Goal: Information Seeking & Learning: Find specific fact

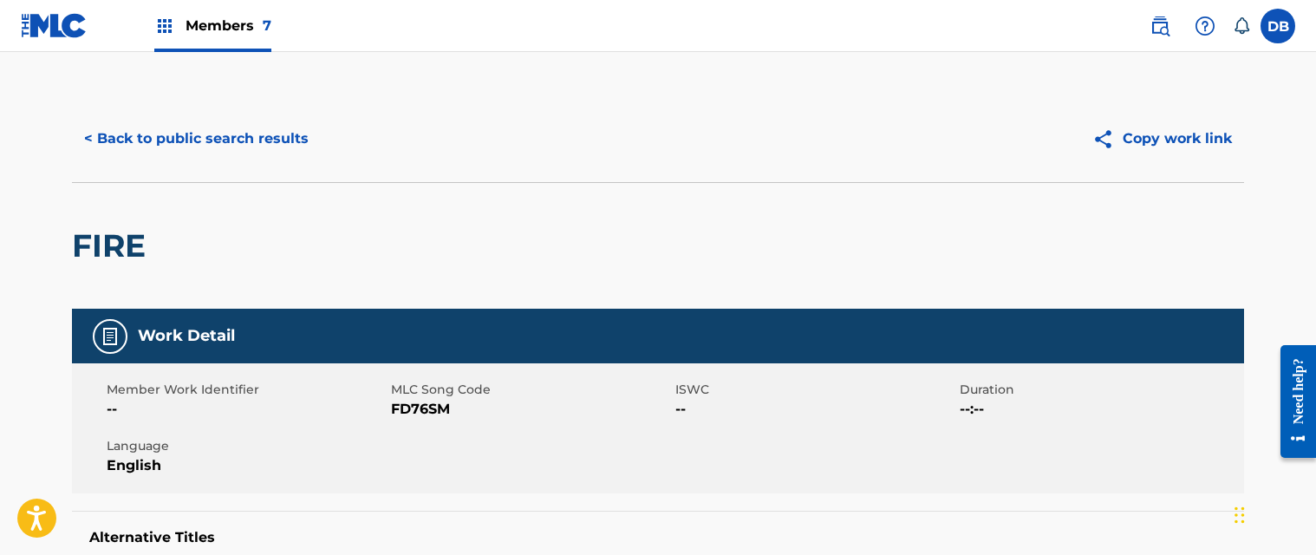
click at [221, 127] on button "< Back to public search results" at bounding box center [196, 138] width 249 height 43
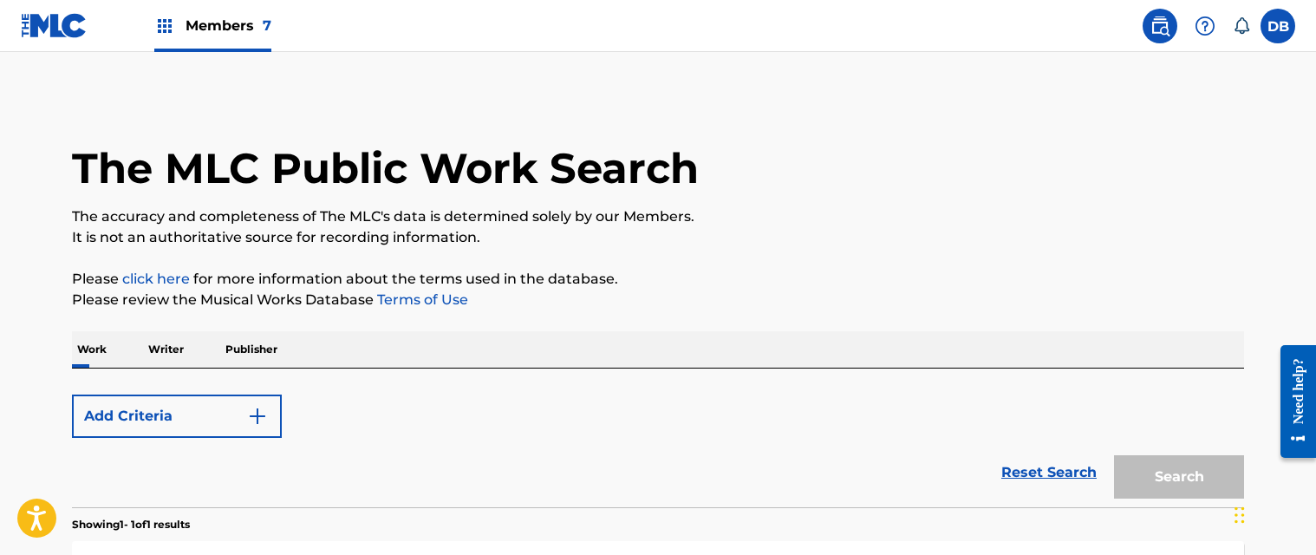
scroll to position [289, 0]
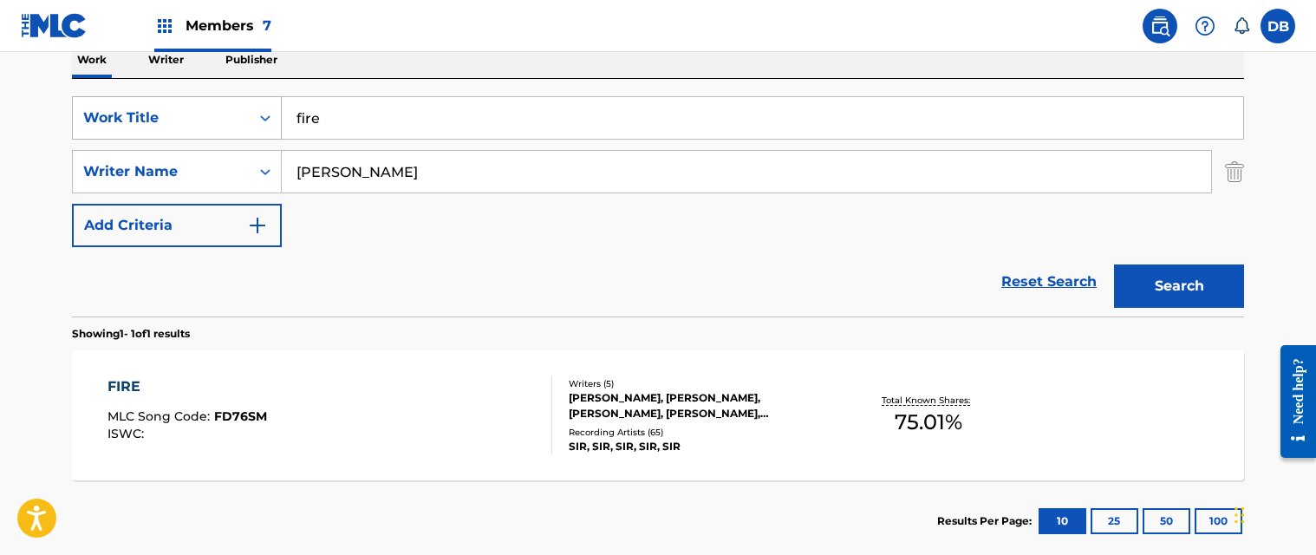
drag, startPoint x: 391, startPoint y: 122, endPoint x: 246, endPoint y: 120, distance: 144.8
click at [246, 125] on div "SearchWithCriteria254a9c0e-e1f5-41a3-ba56-e5420101958c Work Title fire" at bounding box center [658, 117] width 1172 height 43
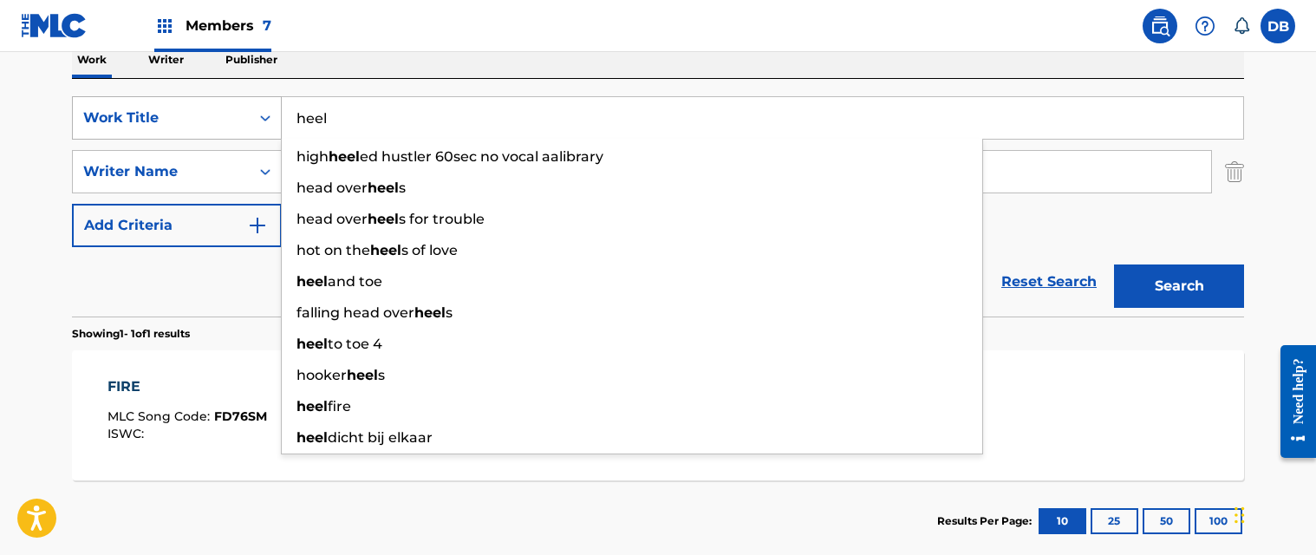
type input "heel"
click at [1114, 264] on button "Search" at bounding box center [1179, 285] width 130 height 43
click at [511, 74] on div "Work Writer Publisher" at bounding box center [658, 60] width 1172 height 36
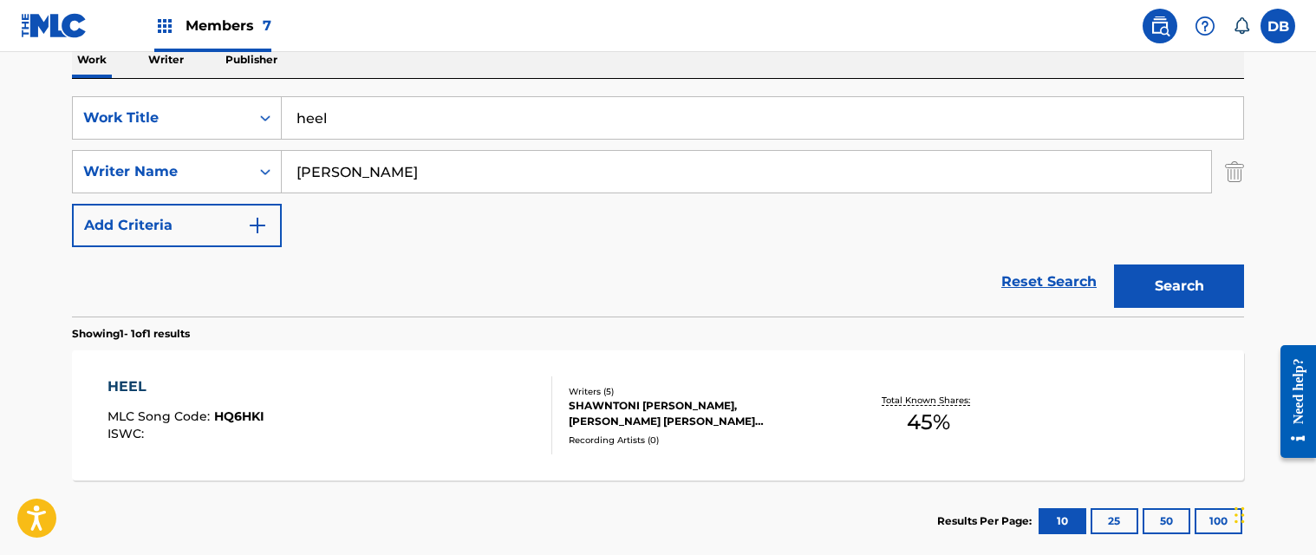
click at [425, 404] on div "HEEL MLC Song Code : HQ6HKI ISWC :" at bounding box center [330, 415] width 446 height 78
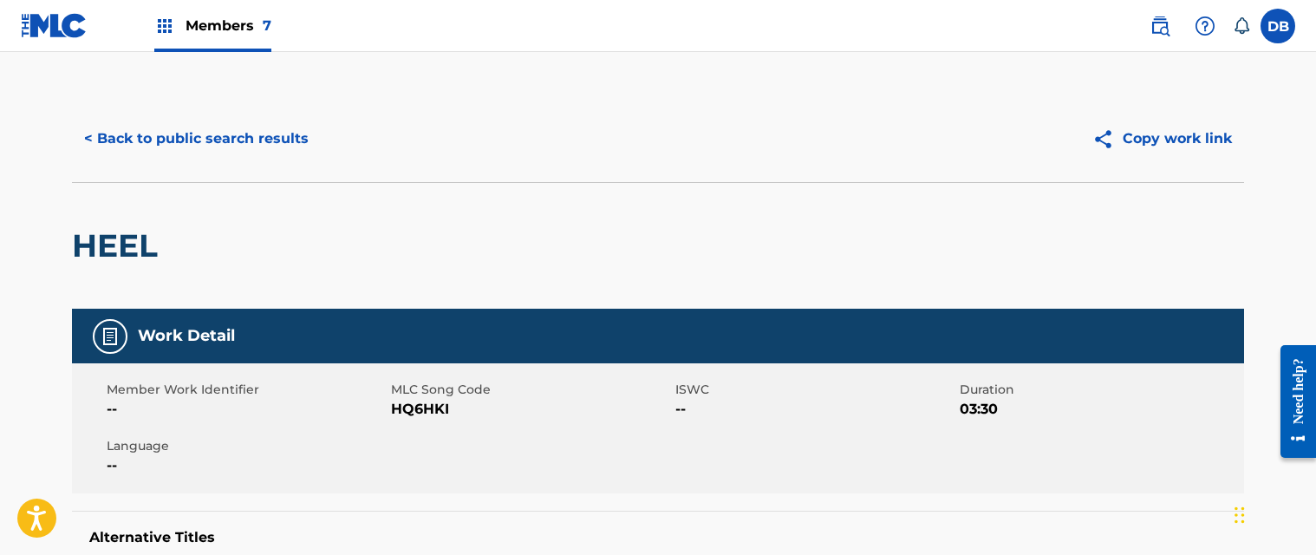
click at [404, 409] on span "HQ6HKI" at bounding box center [531, 409] width 280 height 21
copy span "HQ6HKI"
click at [256, 140] on button "< Back to public search results" at bounding box center [196, 138] width 249 height 43
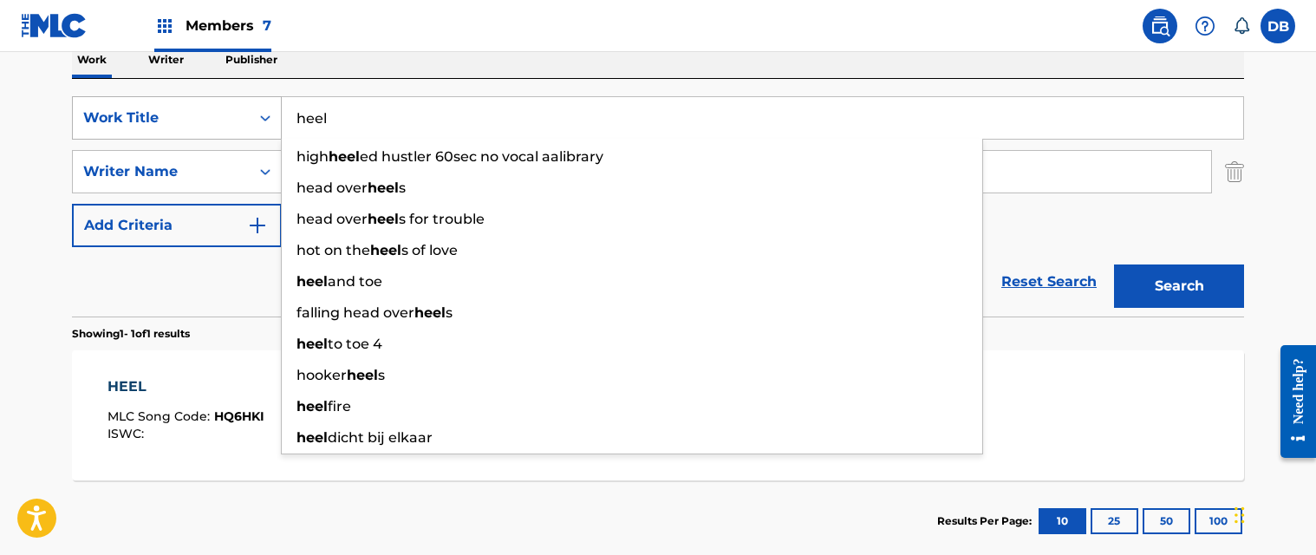
drag, startPoint x: 415, startPoint y: 123, endPoint x: 277, endPoint y: 109, distance: 138.5
click at [277, 110] on div "SearchWithCriteria254a9c0e-e1f5-41a3-ba56-e5420101958c Work Title heel high hee…" at bounding box center [658, 117] width 1172 height 43
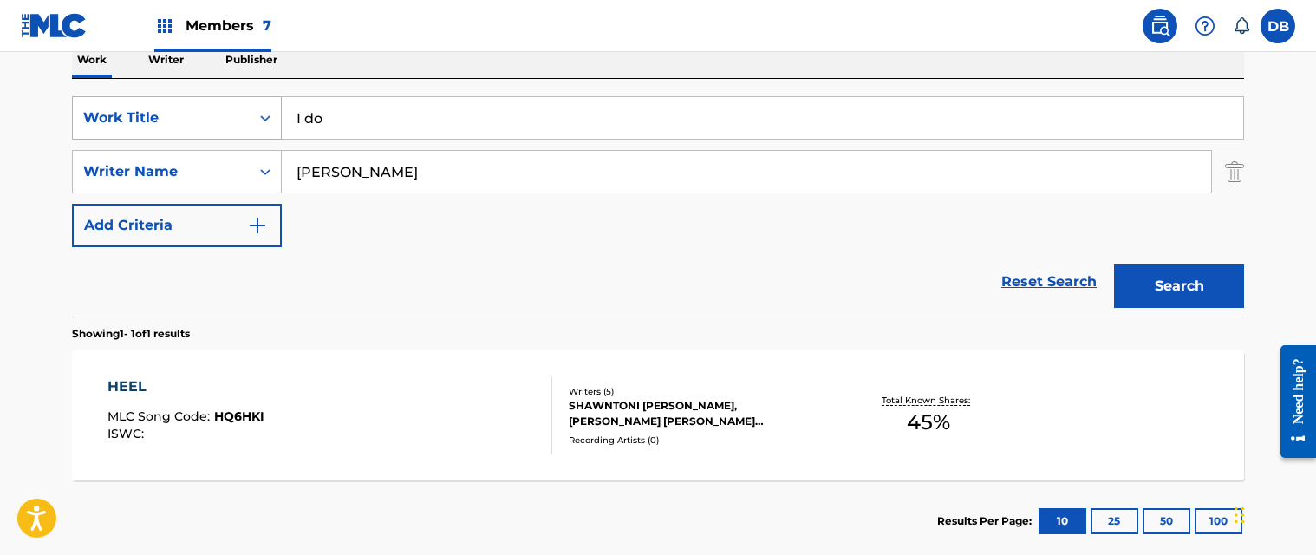
type input "I do"
click at [1114, 264] on button "Search" at bounding box center [1179, 285] width 130 height 43
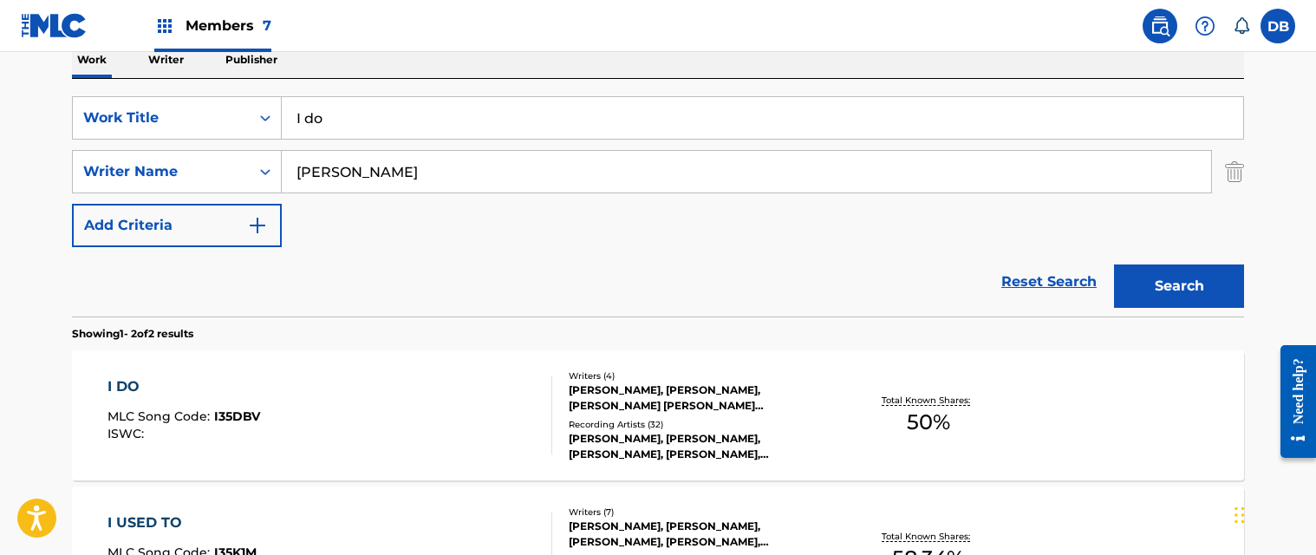
scroll to position [376, 0]
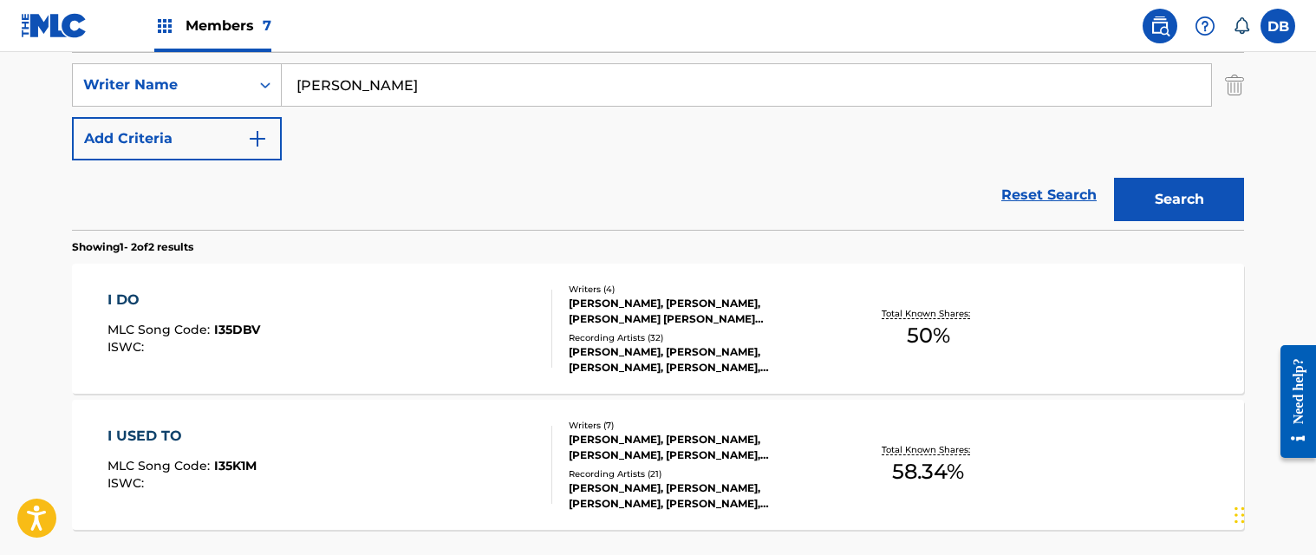
click at [460, 316] on div "I DO MLC Song Code : I35DBV ISWC :" at bounding box center [330, 328] width 446 height 78
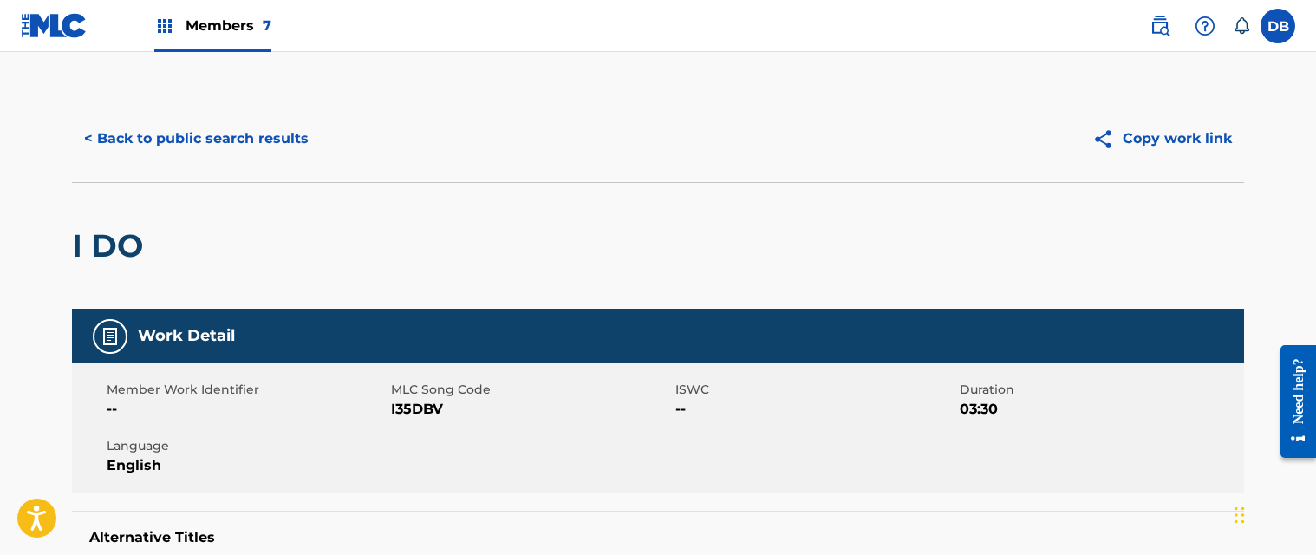
click at [416, 414] on span "I35DBV" at bounding box center [531, 409] width 280 height 21
copy span "I35DBV"
click at [284, 151] on button "< Back to public search results" at bounding box center [196, 138] width 249 height 43
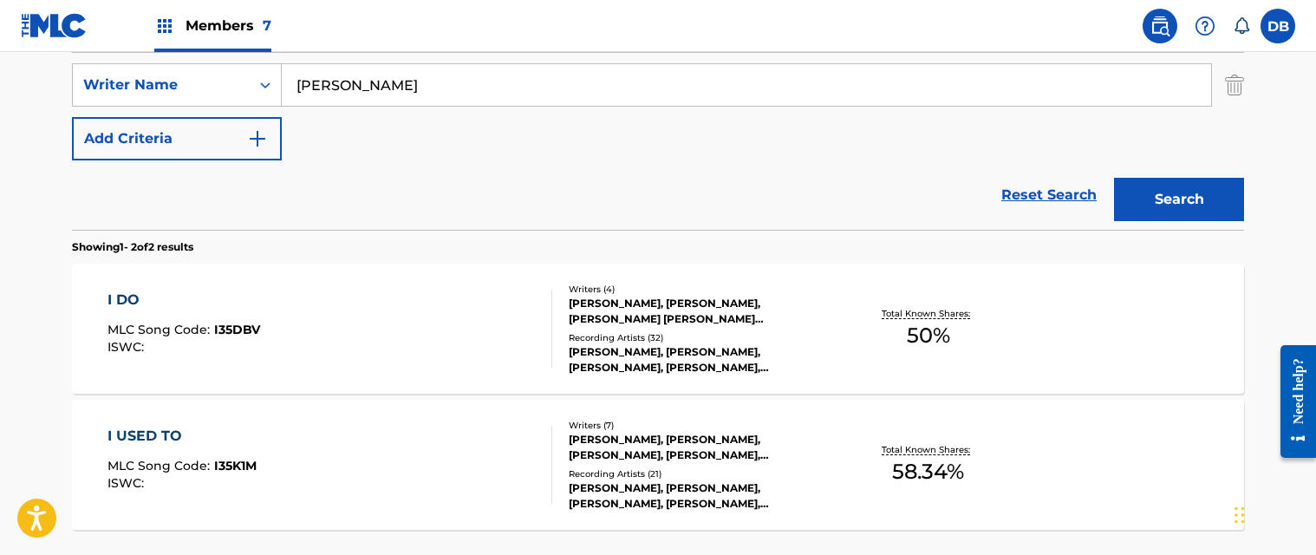
scroll to position [203, 0]
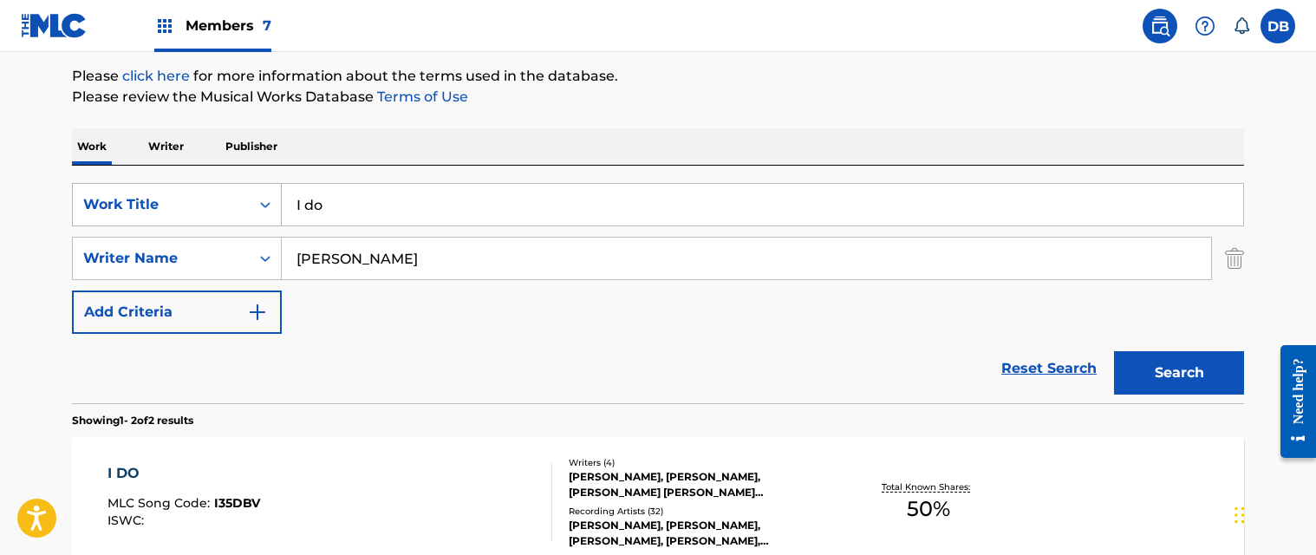
drag, startPoint x: 418, startPoint y: 200, endPoint x: 231, endPoint y: 206, distance: 187.3
click at [231, 206] on div "SearchWithCriteria254a9c0e-e1f5-41a3-ba56-e5420101958c Work Title I do" at bounding box center [658, 204] width 1172 height 43
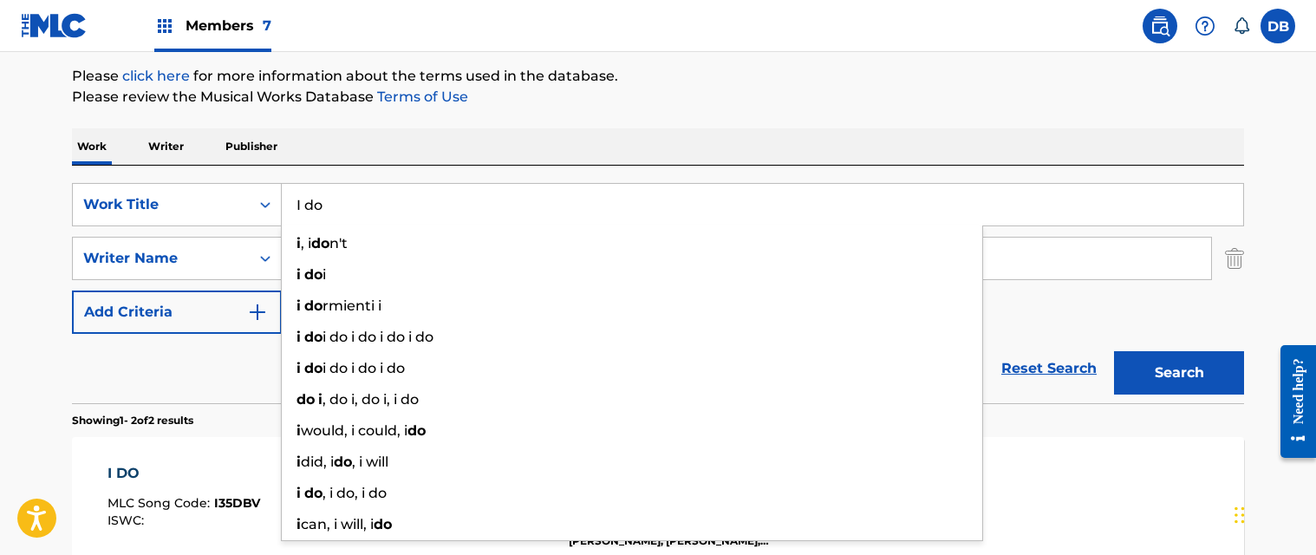
paste input "used t"
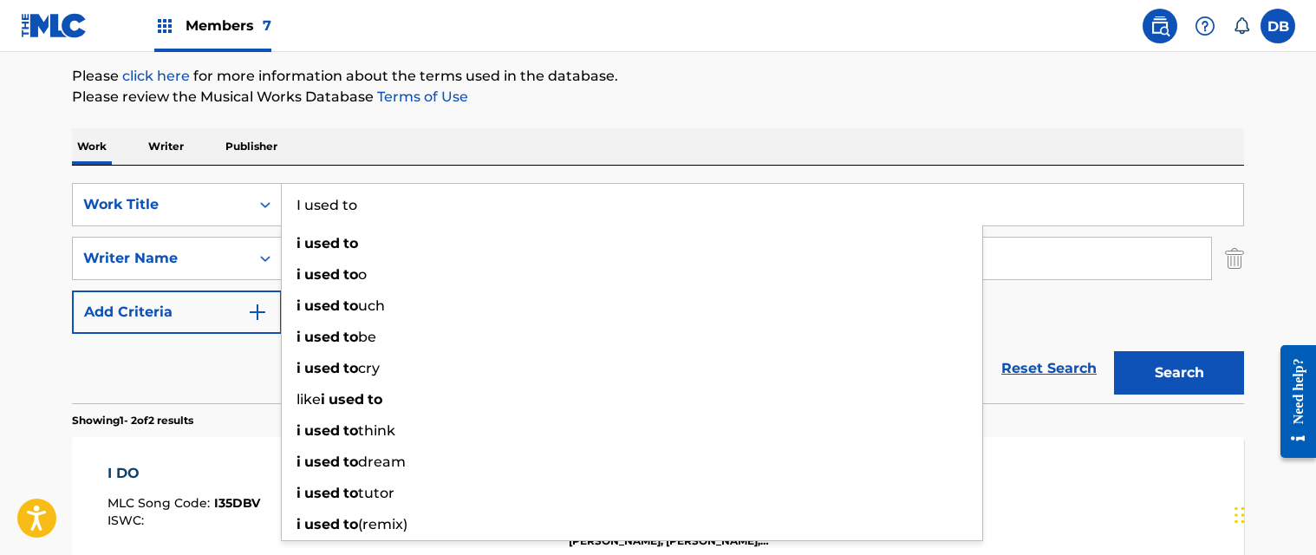
type input "I used to"
click at [751, 116] on div "The MLC Public Work Search The accuracy and completeness of The MLC's data is d…" at bounding box center [657, 339] width 1213 height 892
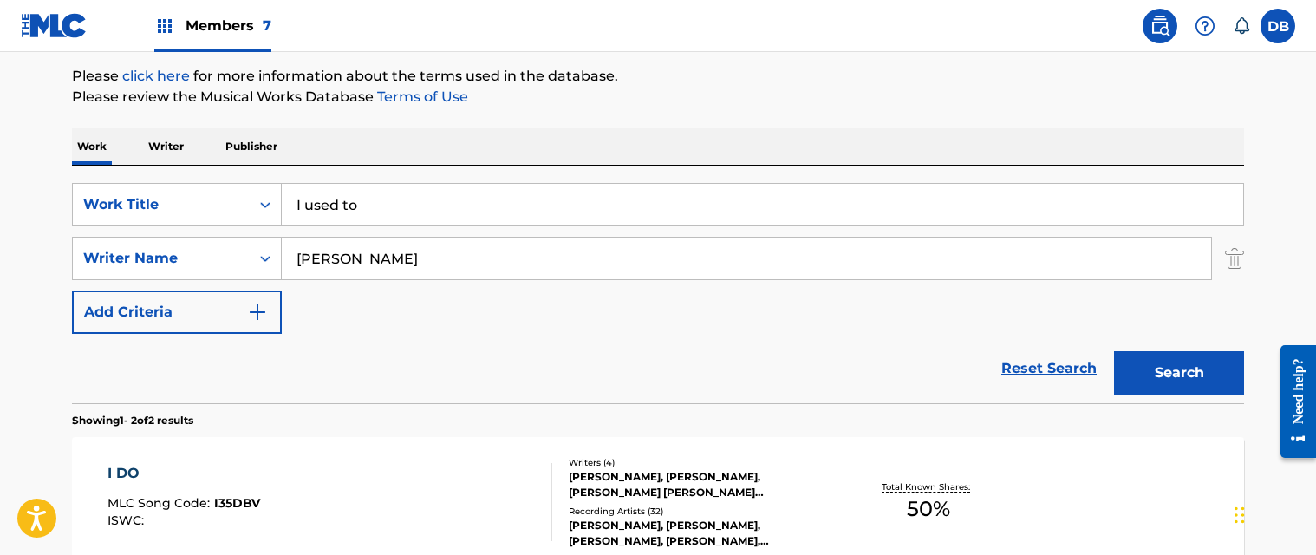
click at [1161, 373] on button "Search" at bounding box center [1179, 372] width 130 height 43
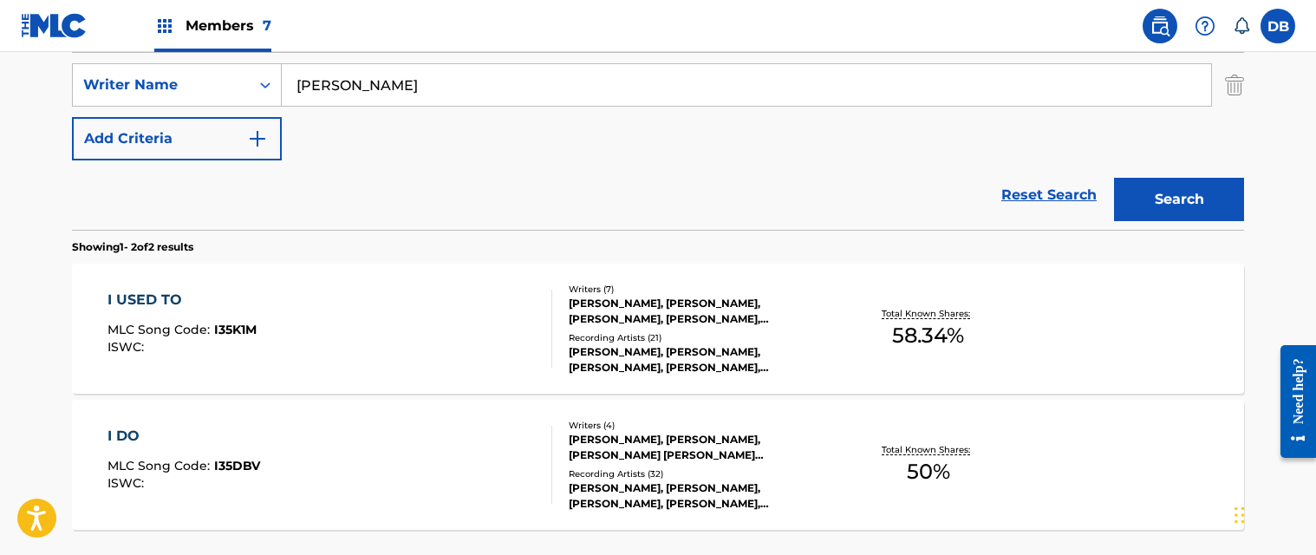
scroll to position [463, 0]
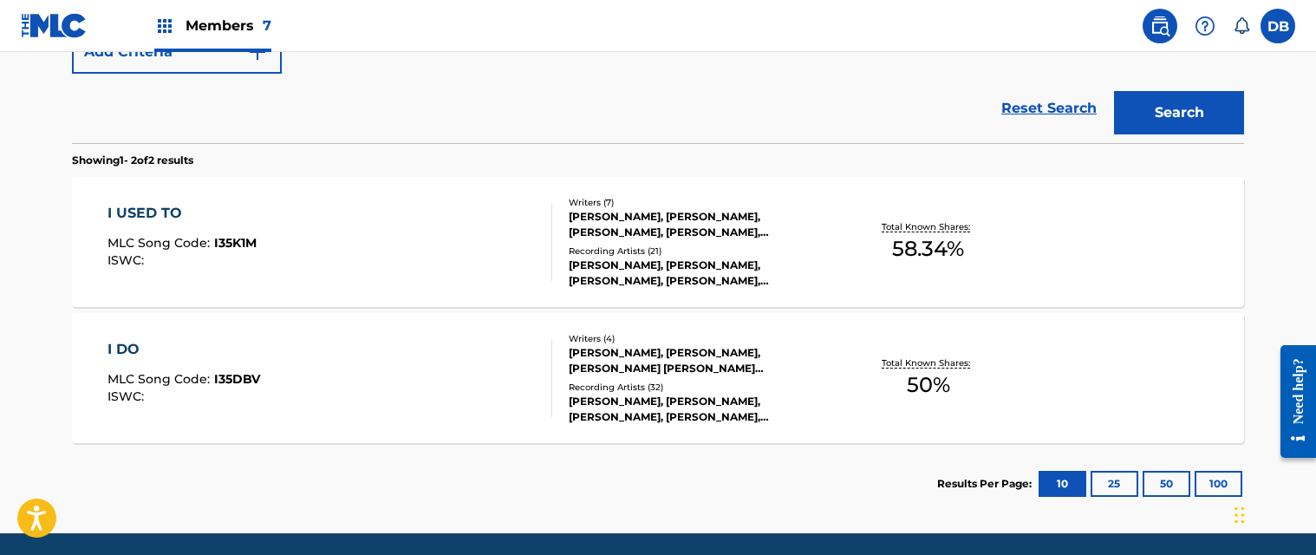
click at [296, 198] on div "I USED TO MLC Song Code : I35K1M ISWC : Writers ( 7 ) JASMINE WILSON, LAZARO CA…" at bounding box center [658, 242] width 1172 height 130
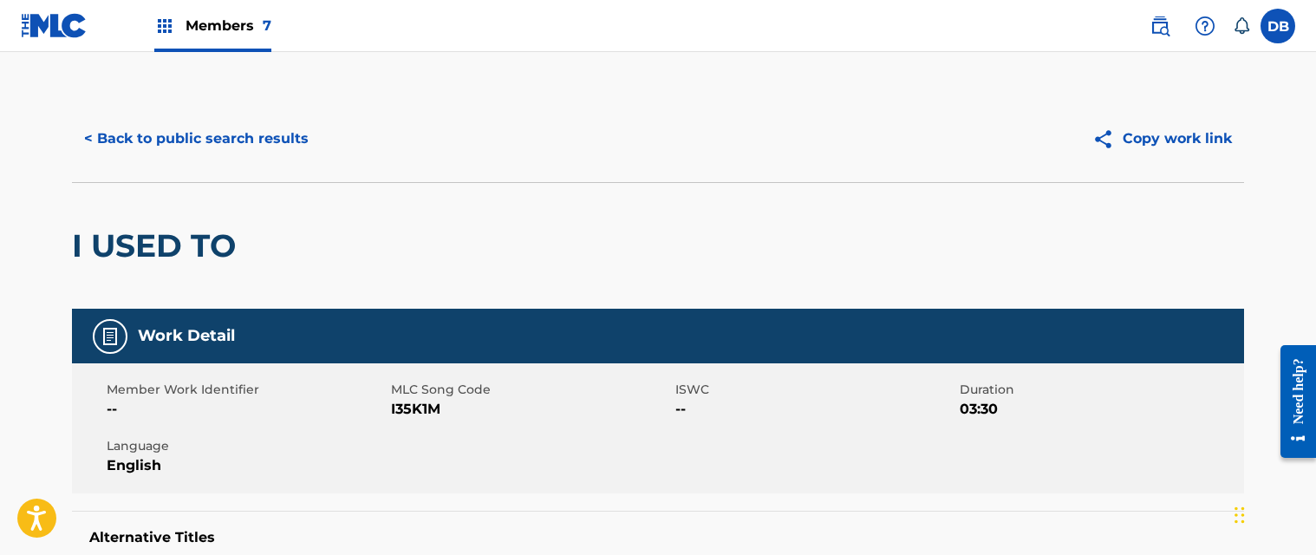
scroll to position [87, 0]
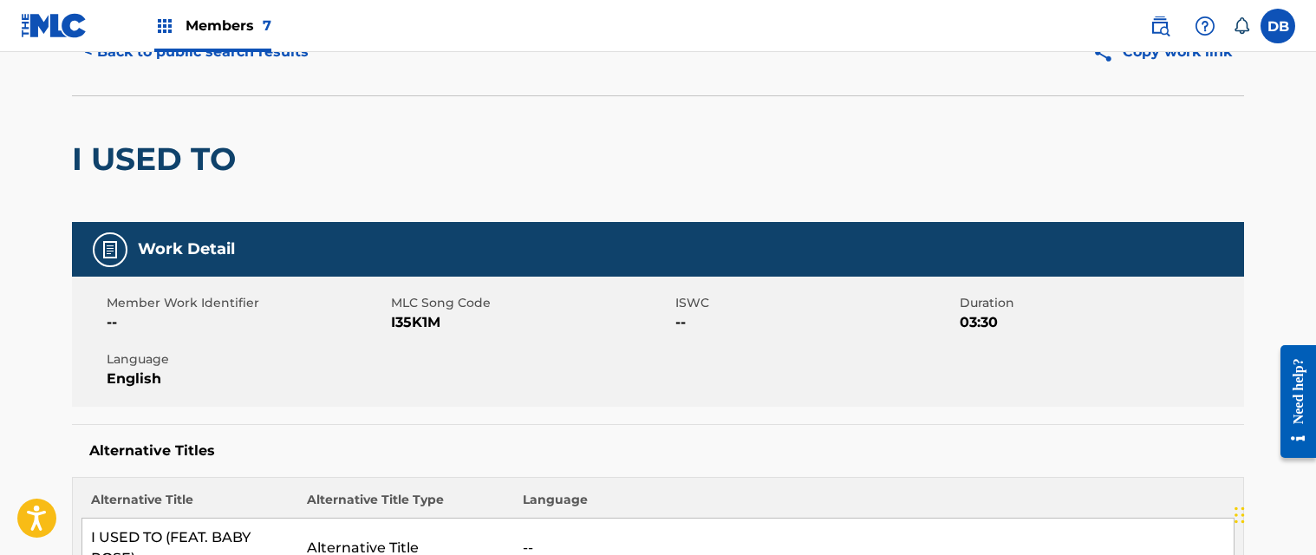
click at [415, 321] on span "I35K1M" at bounding box center [531, 322] width 280 height 21
copy span "I35K1M"
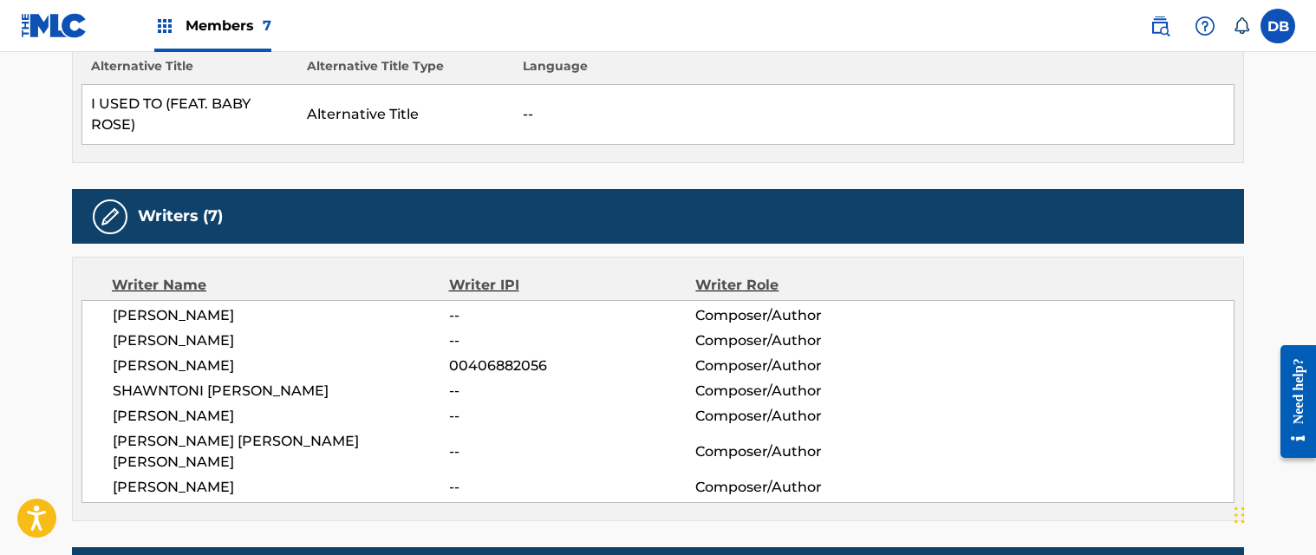
scroll to position [607, 0]
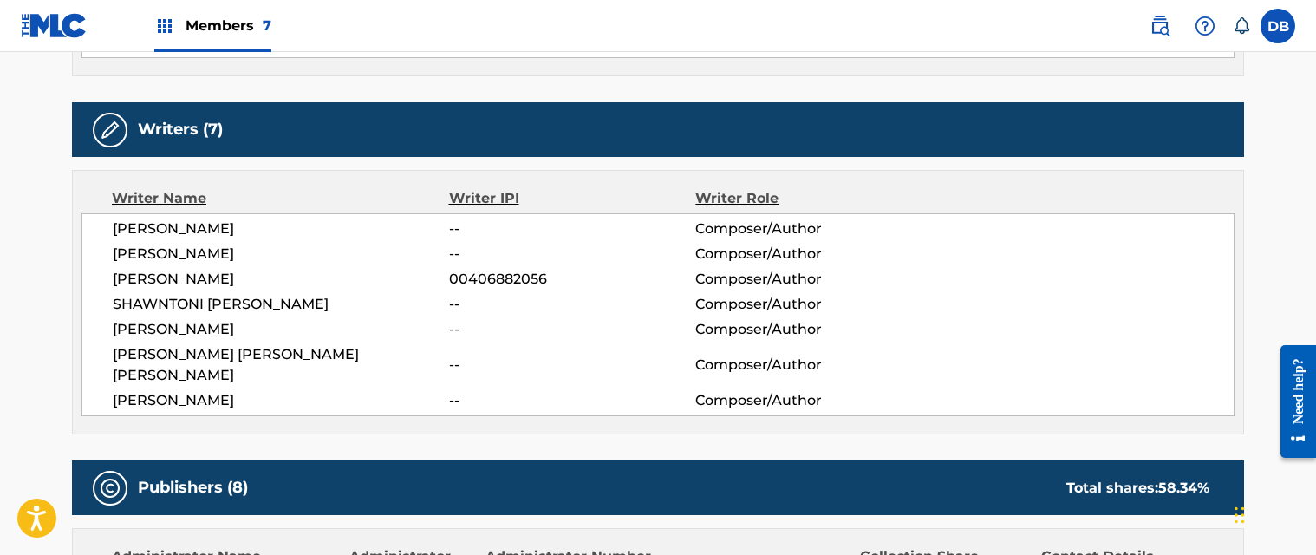
drag, startPoint x: 111, startPoint y: 300, endPoint x: 331, endPoint y: 302, distance: 220.2
click at [331, 302] on div "JASMINE WILSON -- Composer/Author LAZARO CAMEJO -- Composer/Author LEON THOMAS …" at bounding box center [657, 314] width 1153 height 203
copy span "SHAWNTONI AJANAE NICHOLS"
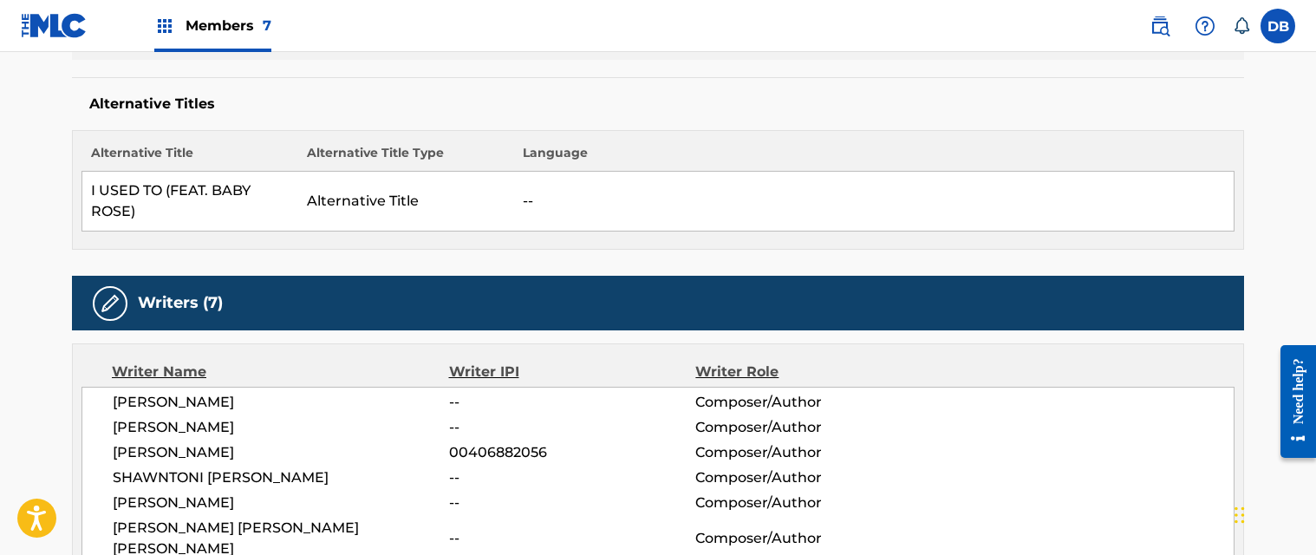
scroll to position [0, 0]
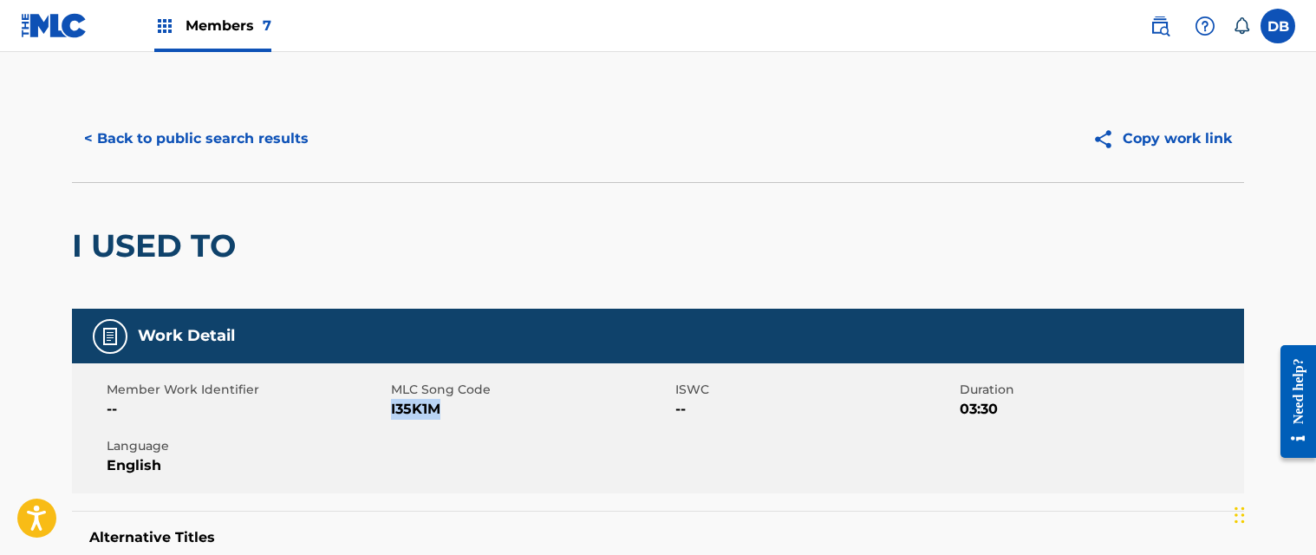
click at [224, 142] on button "< Back to public search results" at bounding box center [196, 138] width 249 height 43
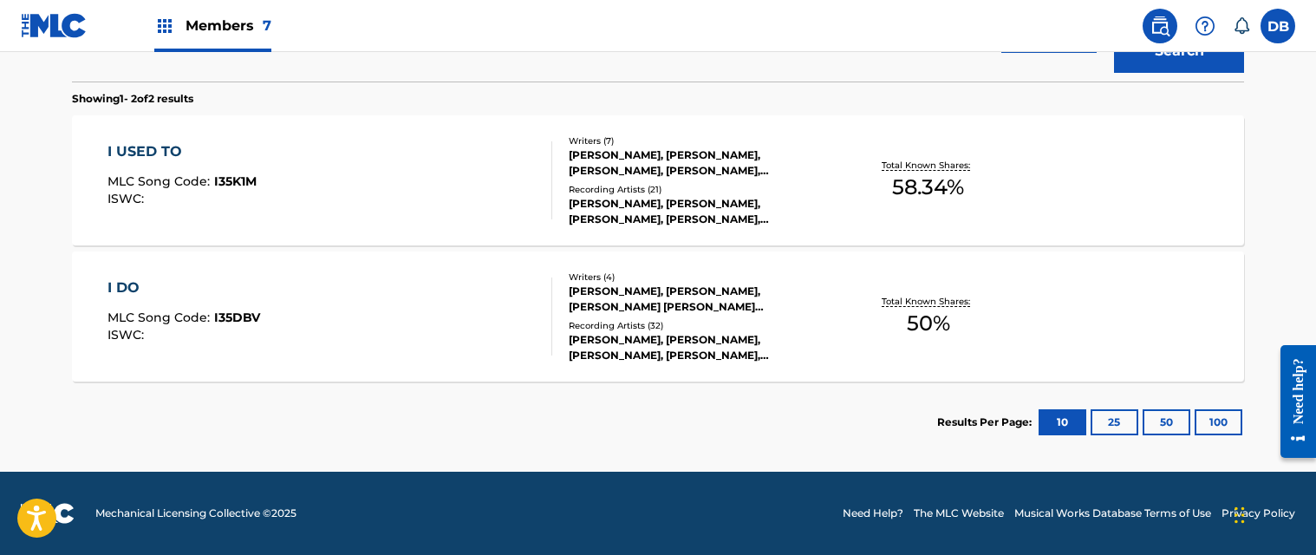
scroll to position [351, 0]
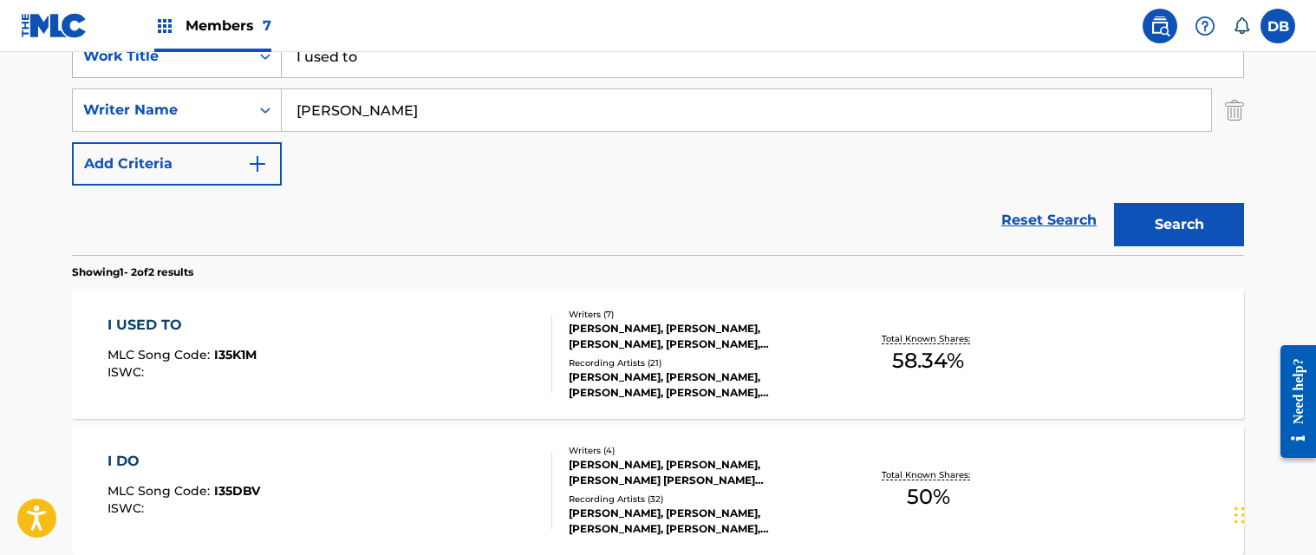
drag, startPoint x: 394, startPoint y: 68, endPoint x: 258, endPoint y: 65, distance: 135.2
click at [258, 65] on div "SearchWithCriteria254a9c0e-e1f5-41a3-ba56-e5420101958c Work Title I used to" at bounding box center [658, 56] width 1172 height 43
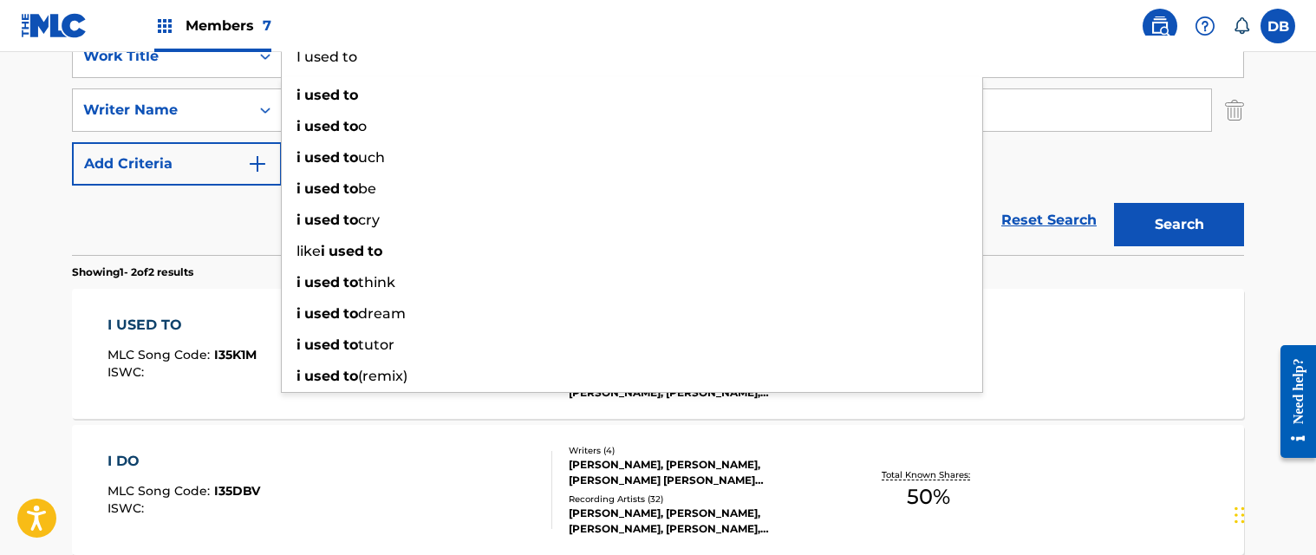
paste input "RATHER BE ALONE"
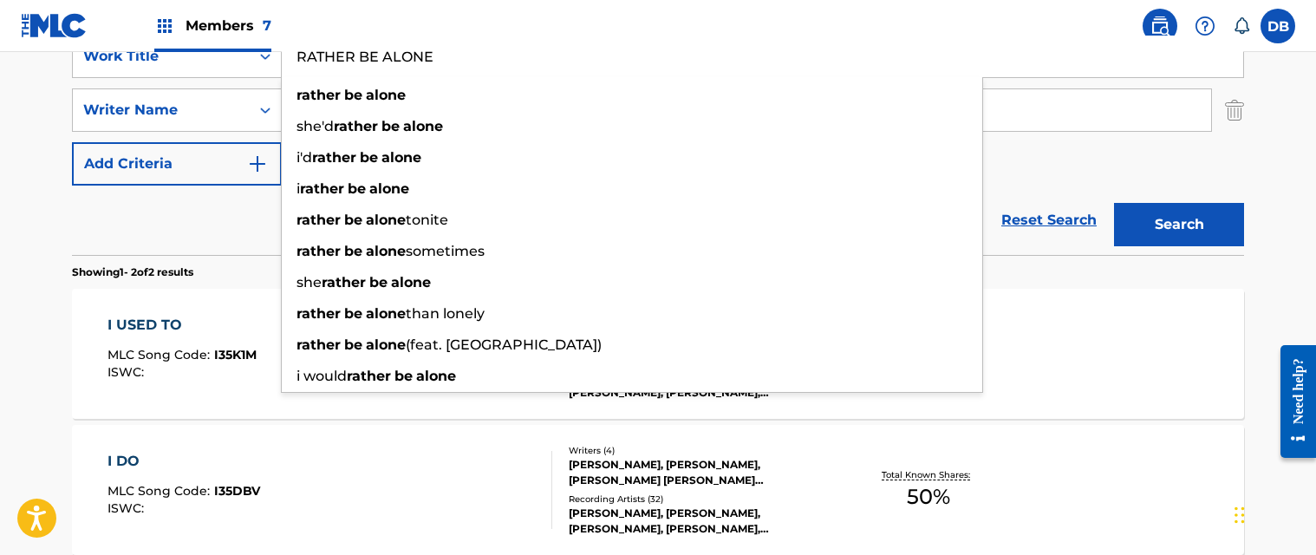
type input "RATHER BE ALONE"
click at [1178, 216] on button "Search" at bounding box center [1179, 224] width 130 height 43
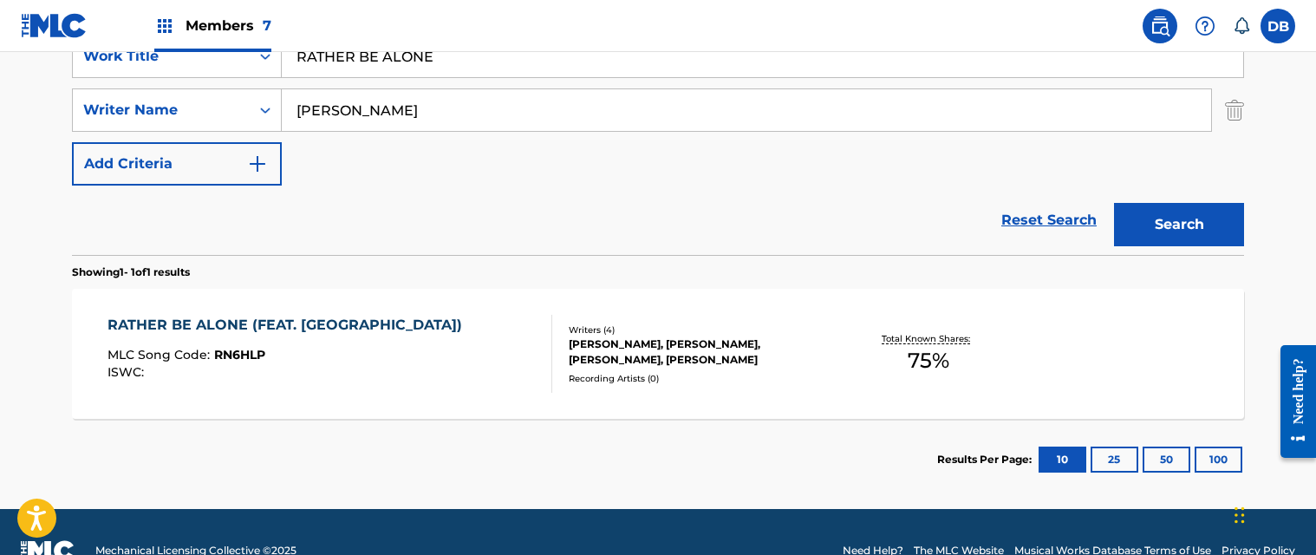
click at [449, 313] on div "RATHER BE ALONE (FEAT. HALLE) MLC Song Code : RN6HLP ISWC : Writers ( 4 ) [PERS…" at bounding box center [658, 354] width 1172 height 130
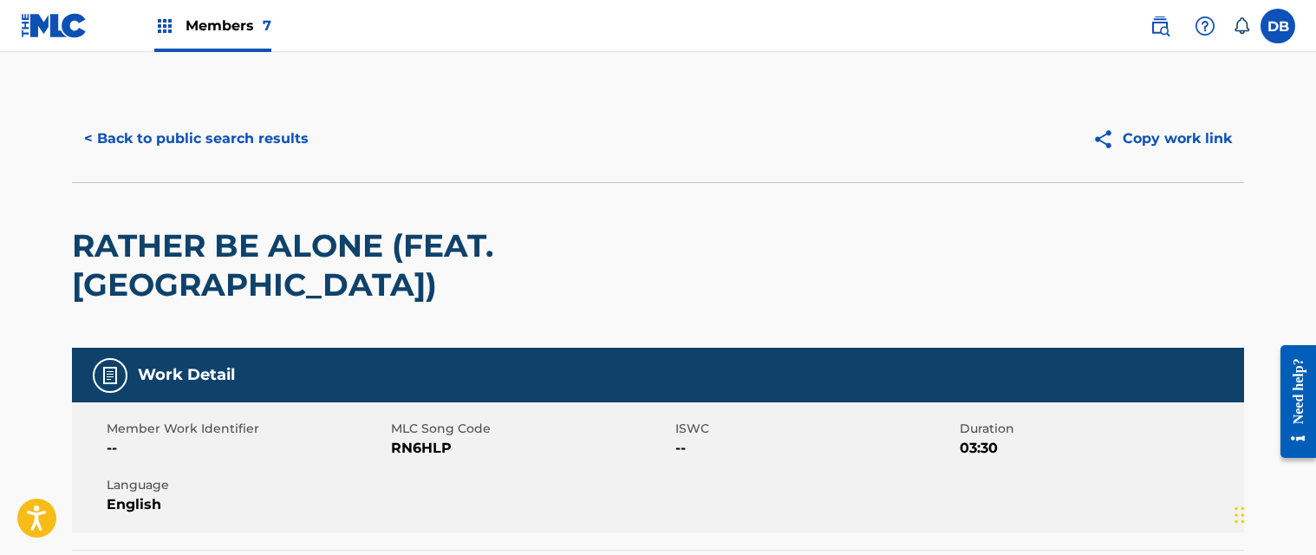
scroll to position [347, 0]
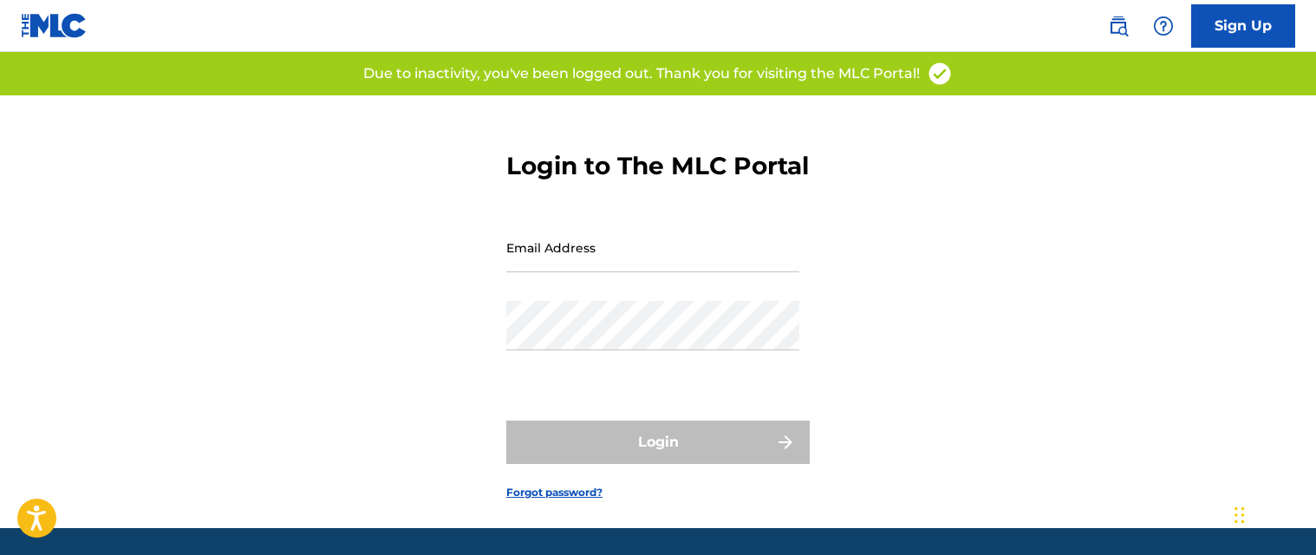
type input "[PERSON_NAME][EMAIL_ADDRESS][DOMAIN_NAME]"
click at [695, 379] on div "Password" at bounding box center [652, 340] width 293 height 78
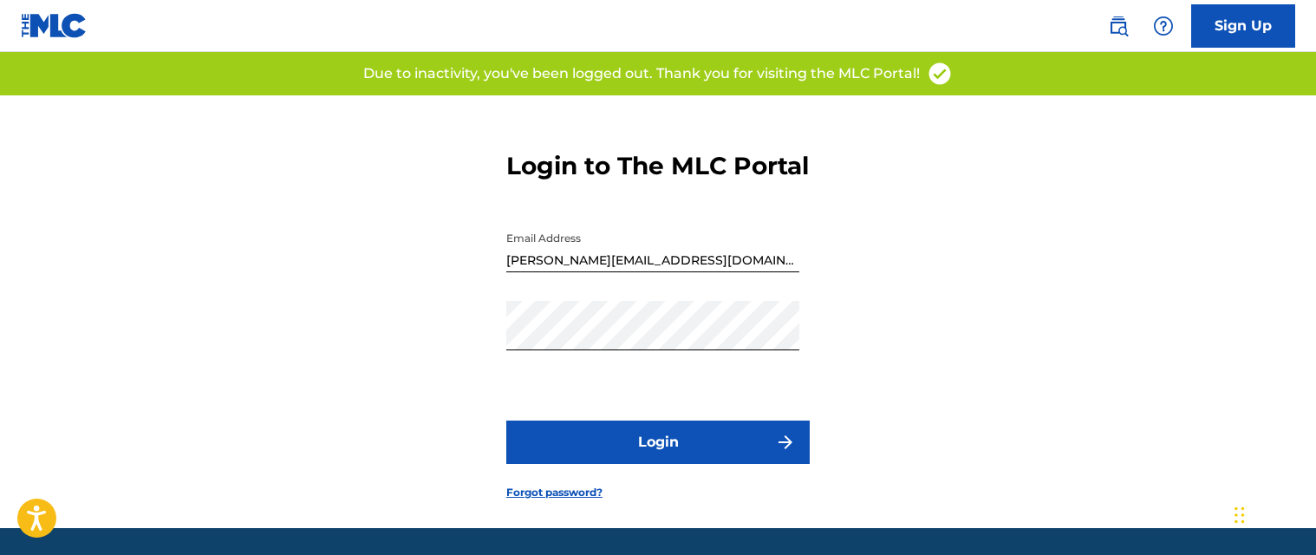
click at [632, 462] on button "Login" at bounding box center [657, 441] width 303 height 43
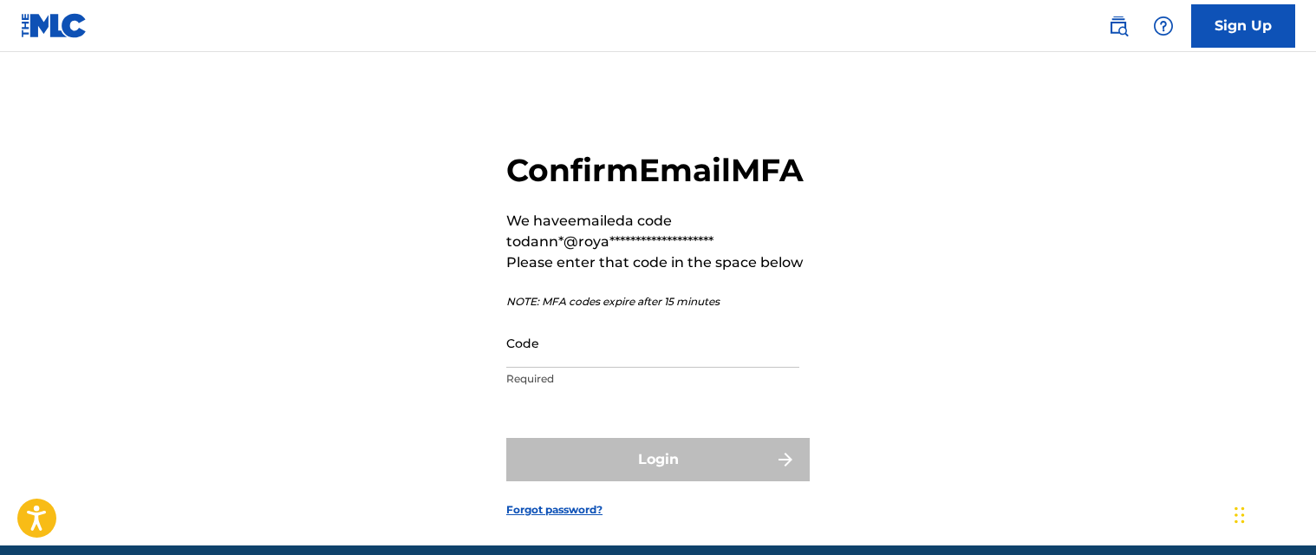
click at [1129, 31] on link at bounding box center [1118, 26] width 35 height 35
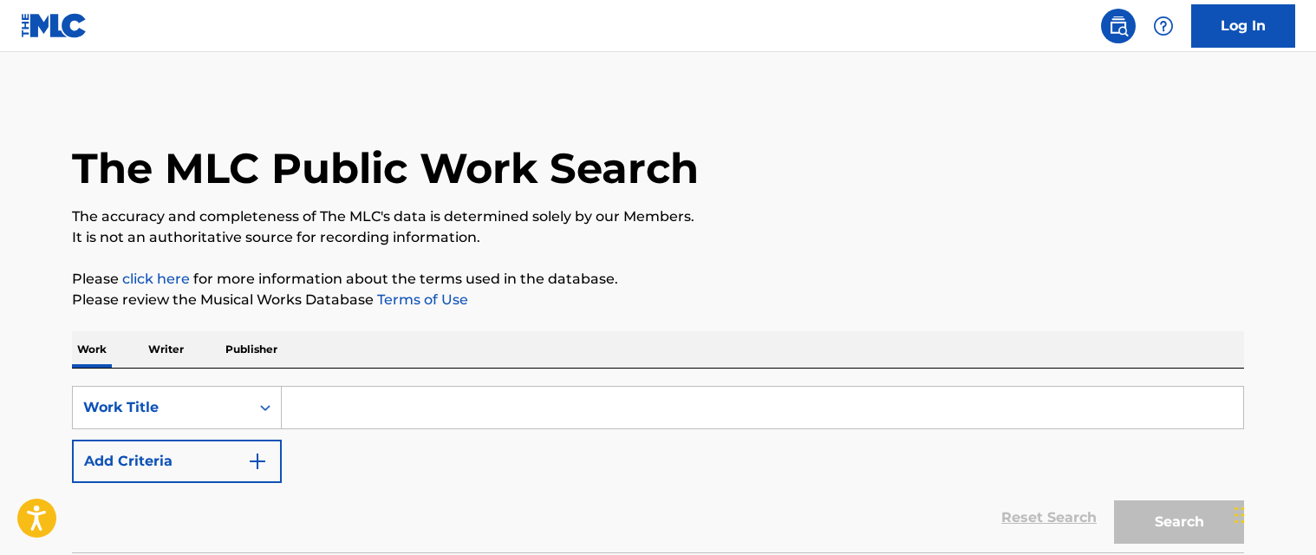
click at [315, 414] on input "Search Form" at bounding box center [762, 408] width 961 height 42
paste input "RATHER BE ALONE"
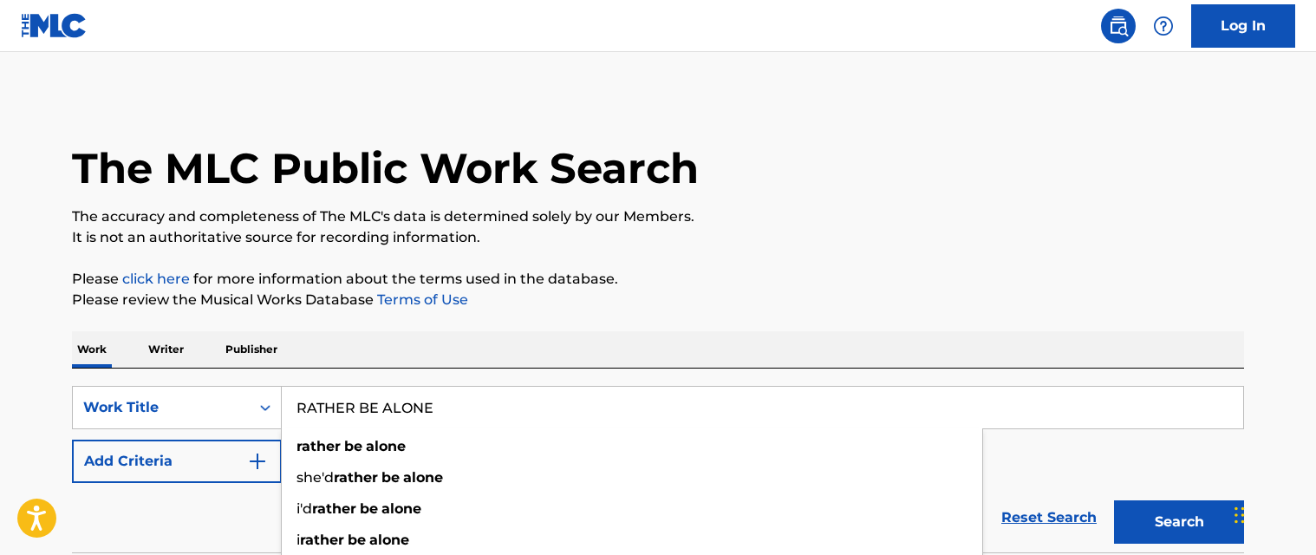
type input "RATHER BE ALONE"
click at [259, 449] on button "Add Criteria" at bounding box center [177, 460] width 210 height 43
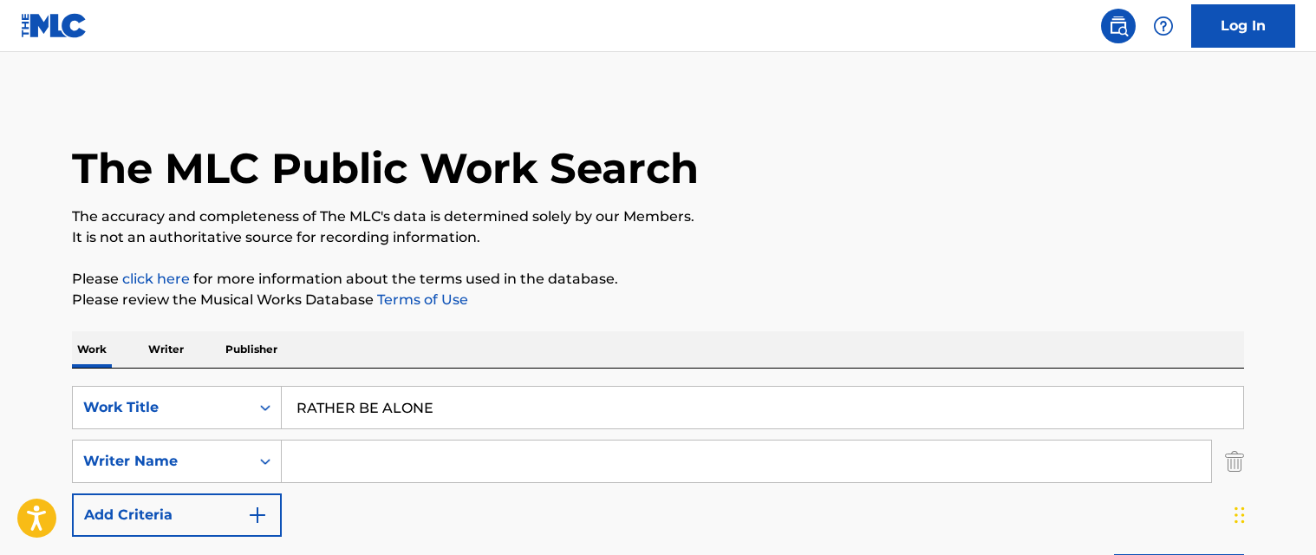
click at [328, 459] on input "Search Form" at bounding box center [746, 461] width 929 height 42
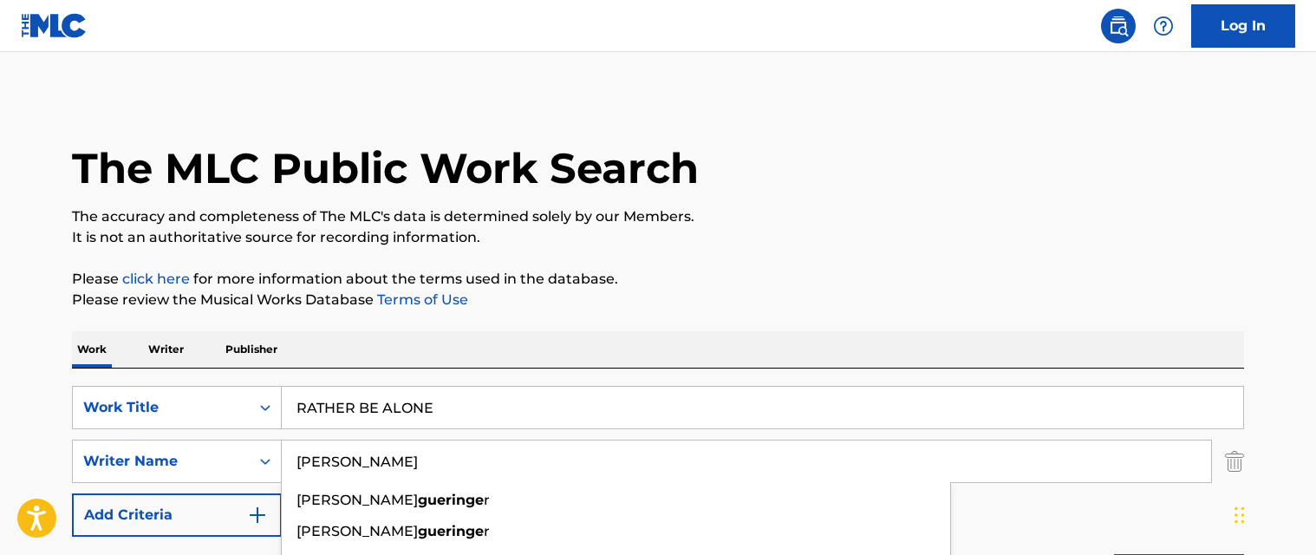
type input "[PERSON_NAME]"
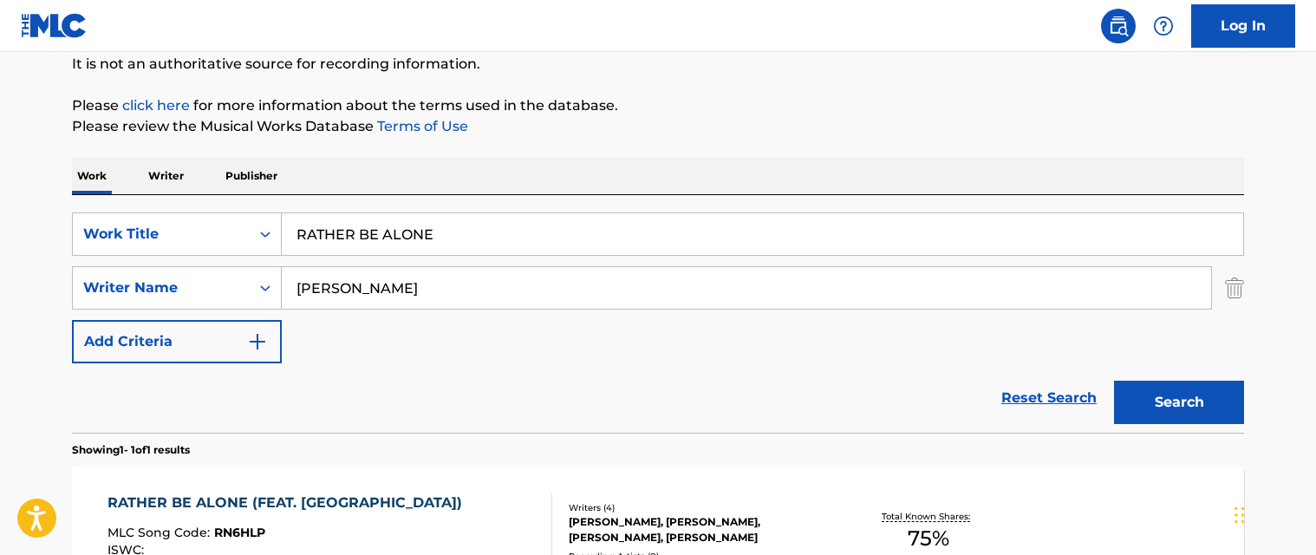
scroll to position [388, 0]
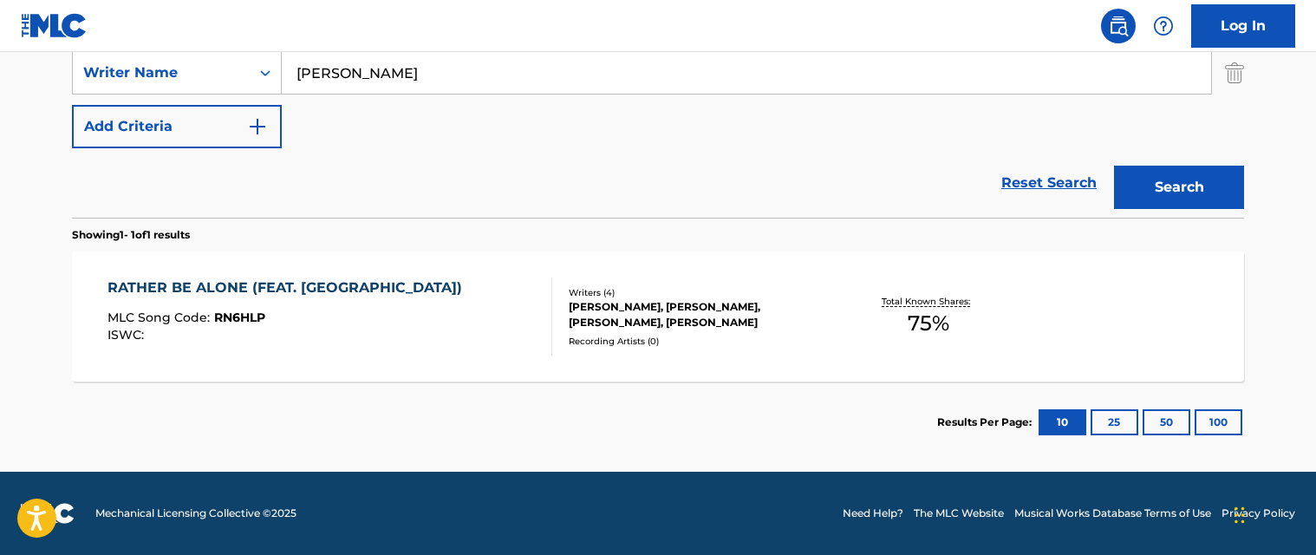
click at [407, 300] on div "RATHER BE ALONE (FEAT. [GEOGRAPHIC_DATA]) MLC Song Code : RN6HLP ISWC :" at bounding box center [330, 316] width 446 height 78
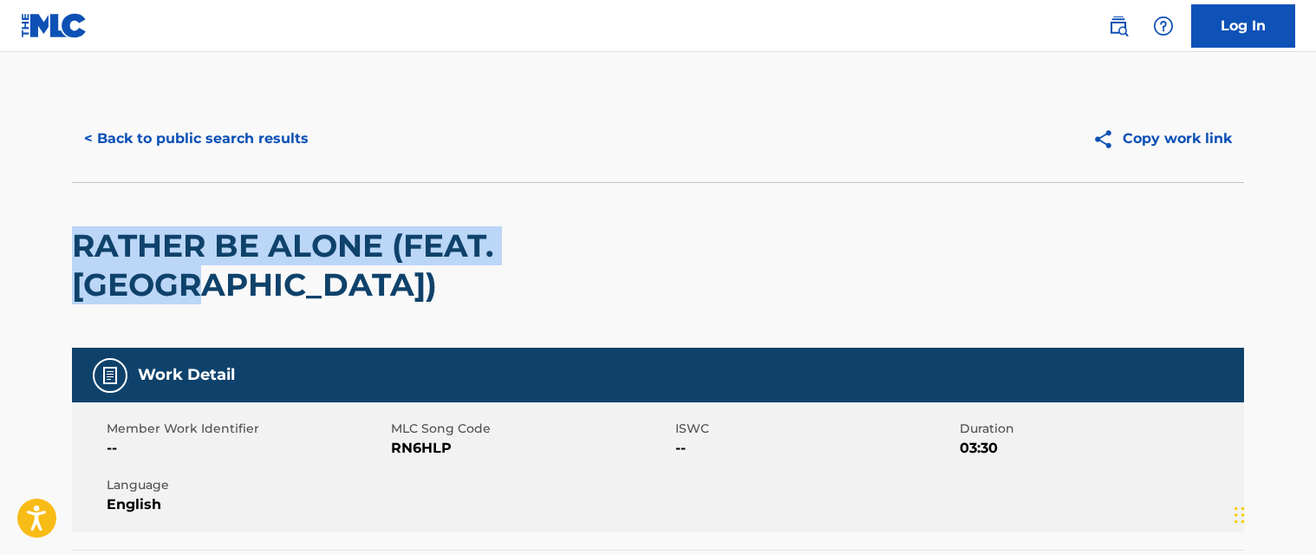
drag, startPoint x: 641, startPoint y: 252, endPoint x: 81, endPoint y: 247, distance: 560.8
click at [81, 247] on div "RATHER BE ALONE (FEAT. [GEOGRAPHIC_DATA])" at bounding box center [658, 265] width 1172 height 166
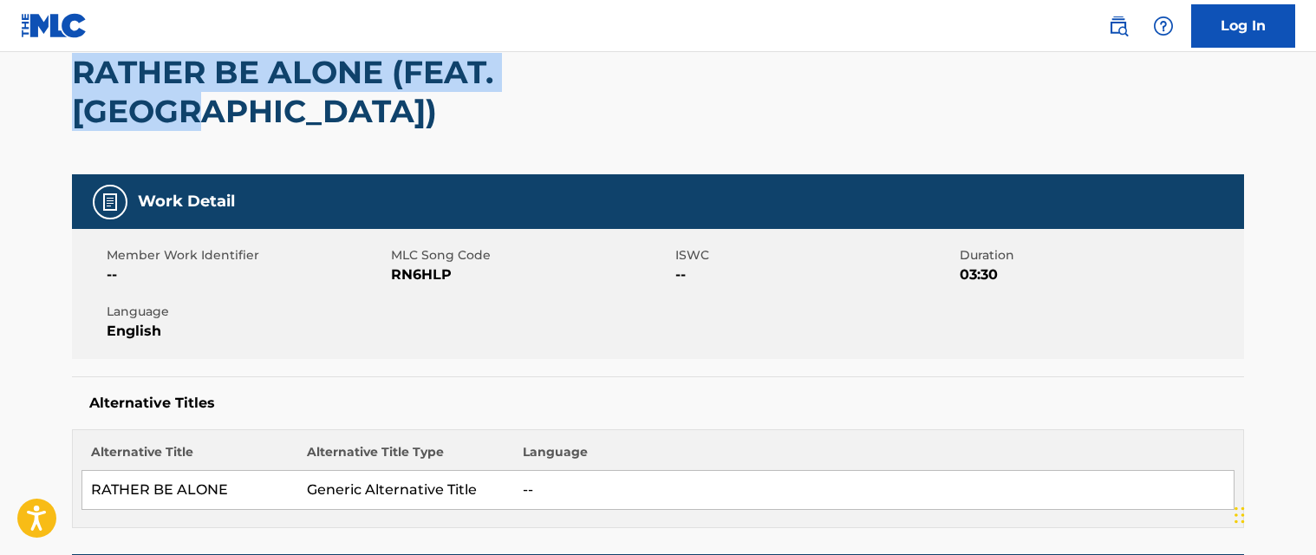
scroll to position [87, 0]
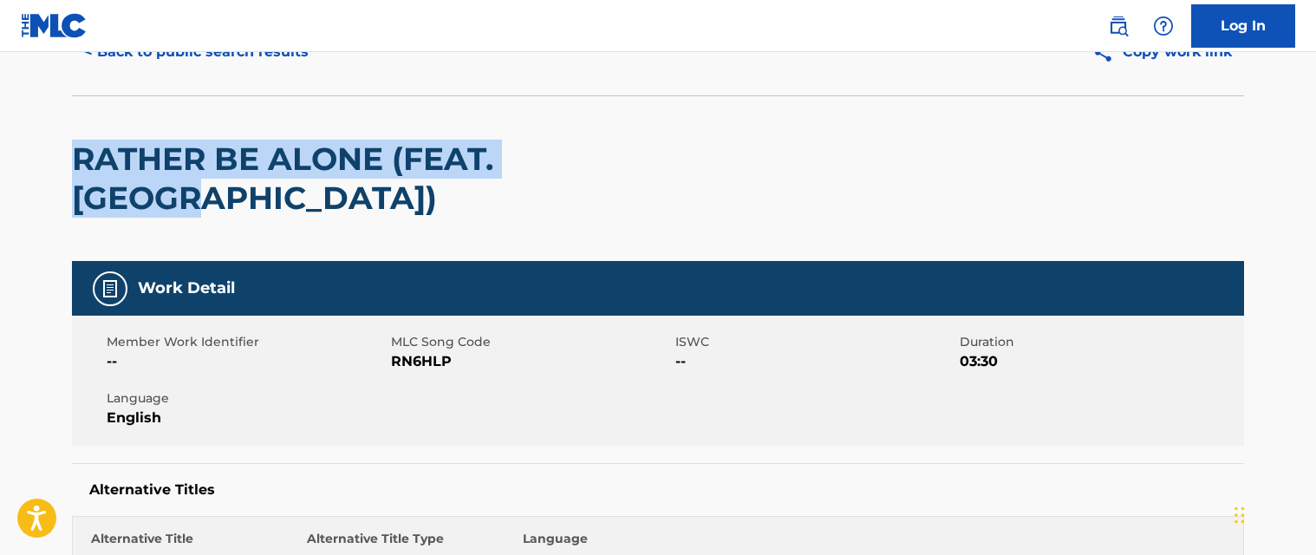
click at [427, 351] on span "RN6HLP" at bounding box center [531, 361] width 280 height 21
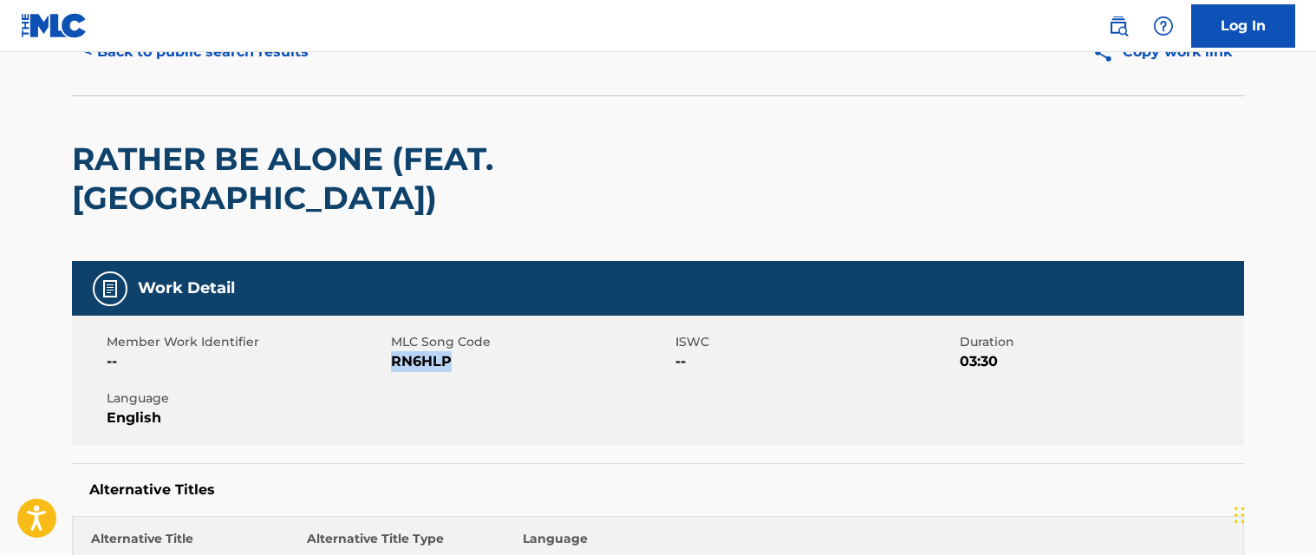
click at [427, 351] on span "RN6HLP" at bounding box center [531, 361] width 280 height 21
copy span "RN6HLP"
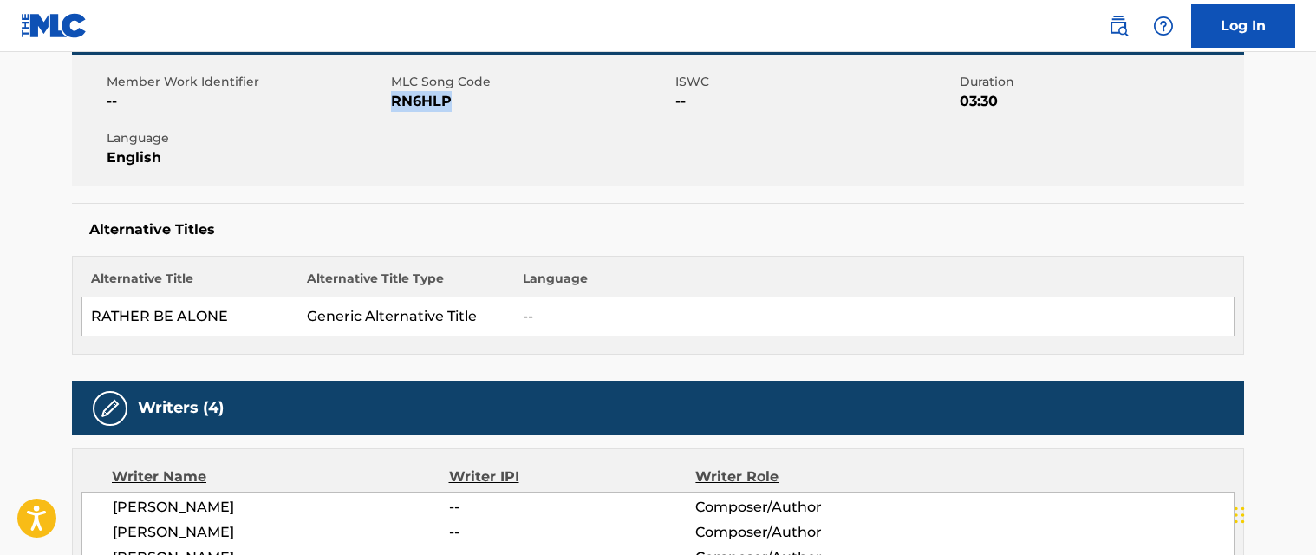
scroll to position [0, 0]
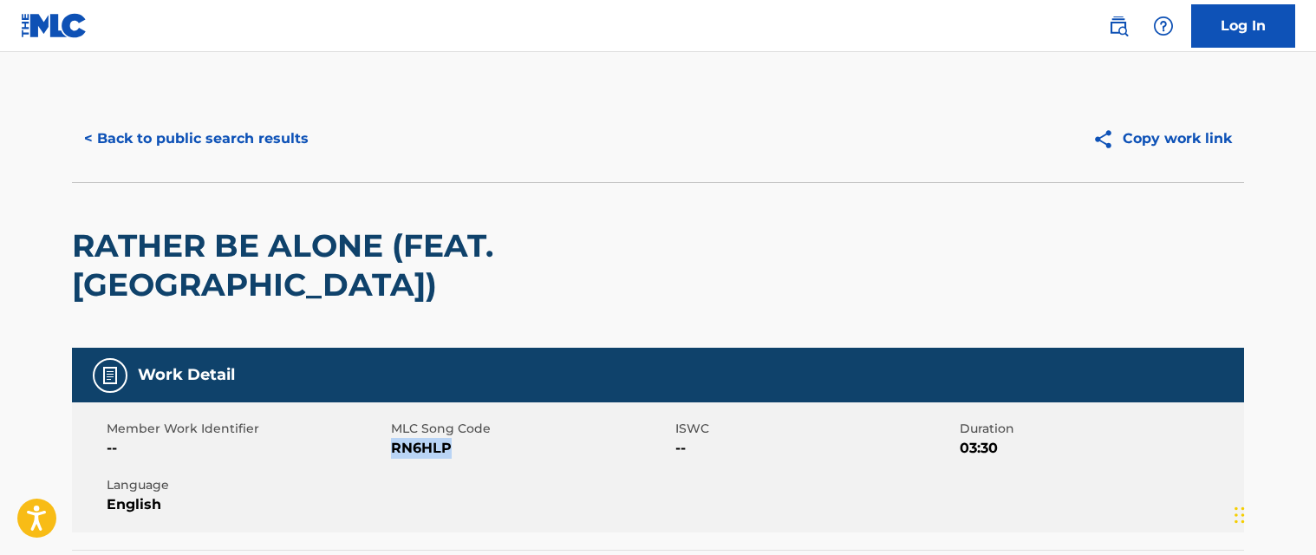
copy span "RN6HLP"
click at [231, 135] on button "< Back to public search results" at bounding box center [196, 138] width 249 height 43
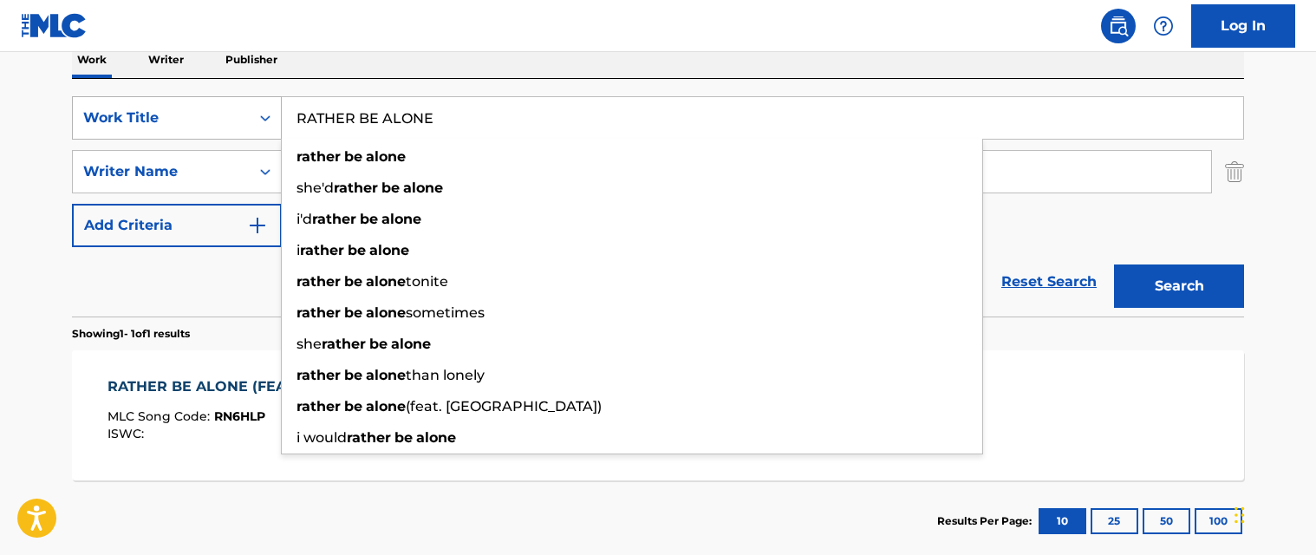
drag, startPoint x: 467, startPoint y: 108, endPoint x: 248, endPoint y: 120, distance: 219.6
click at [248, 120] on div "SearchWithCriteria9ce48ef6-d3bc-45cd-a591-958262e266bc Work Title RATHER BE ALO…" at bounding box center [658, 117] width 1172 height 43
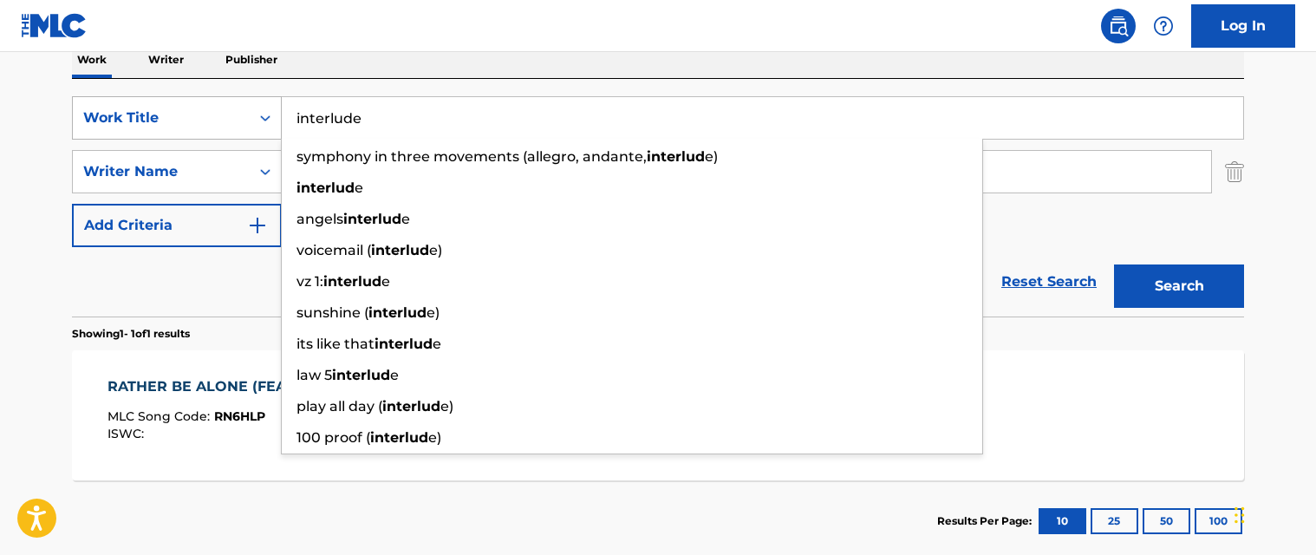
click at [1114, 264] on button "Search" at bounding box center [1179, 285] width 130 height 43
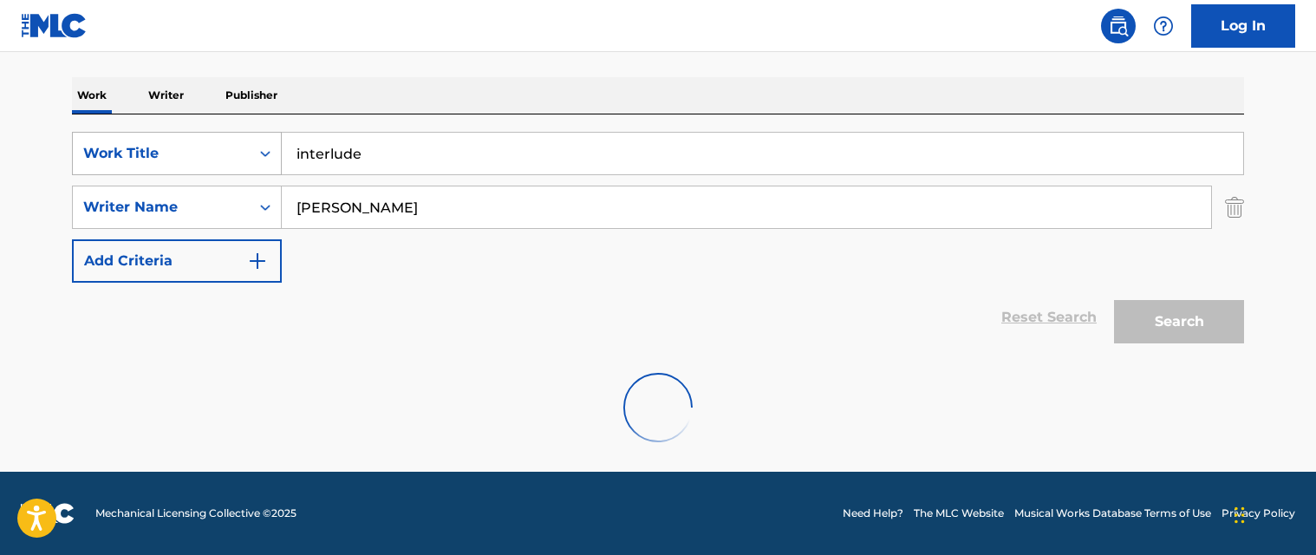
scroll to position [198, 0]
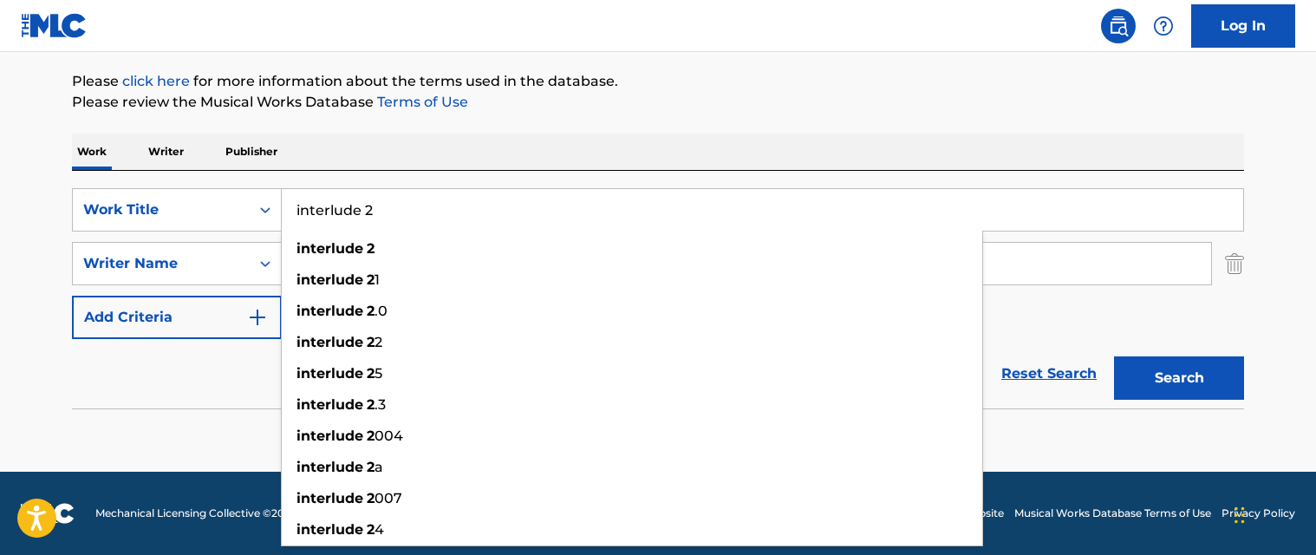
click at [1114, 356] on button "Search" at bounding box center [1179, 377] width 130 height 43
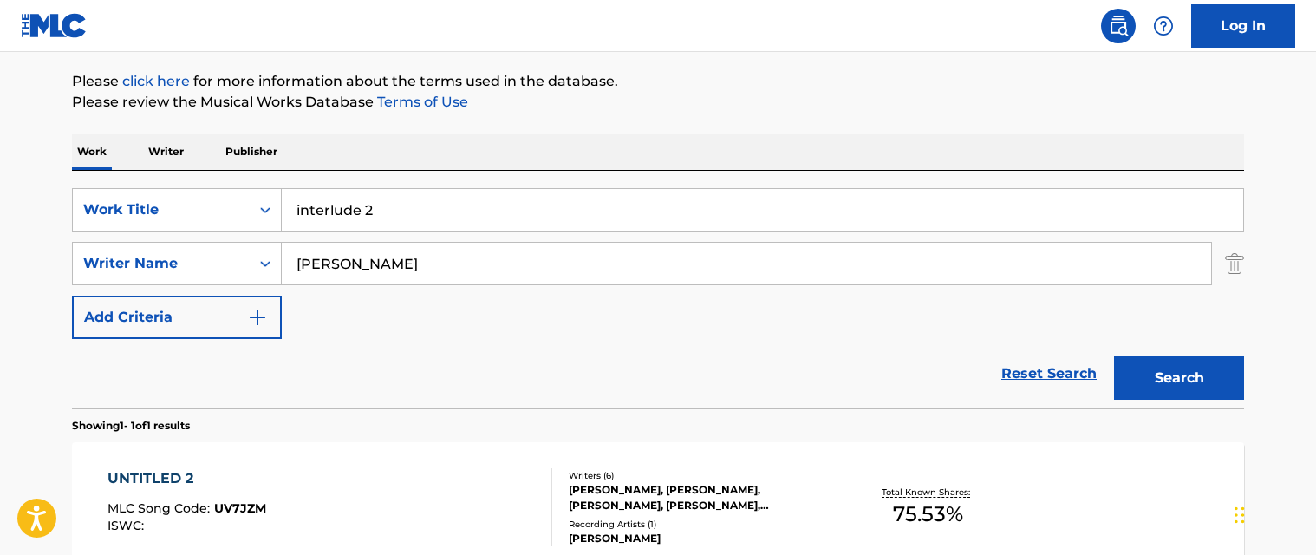
scroll to position [111, 0]
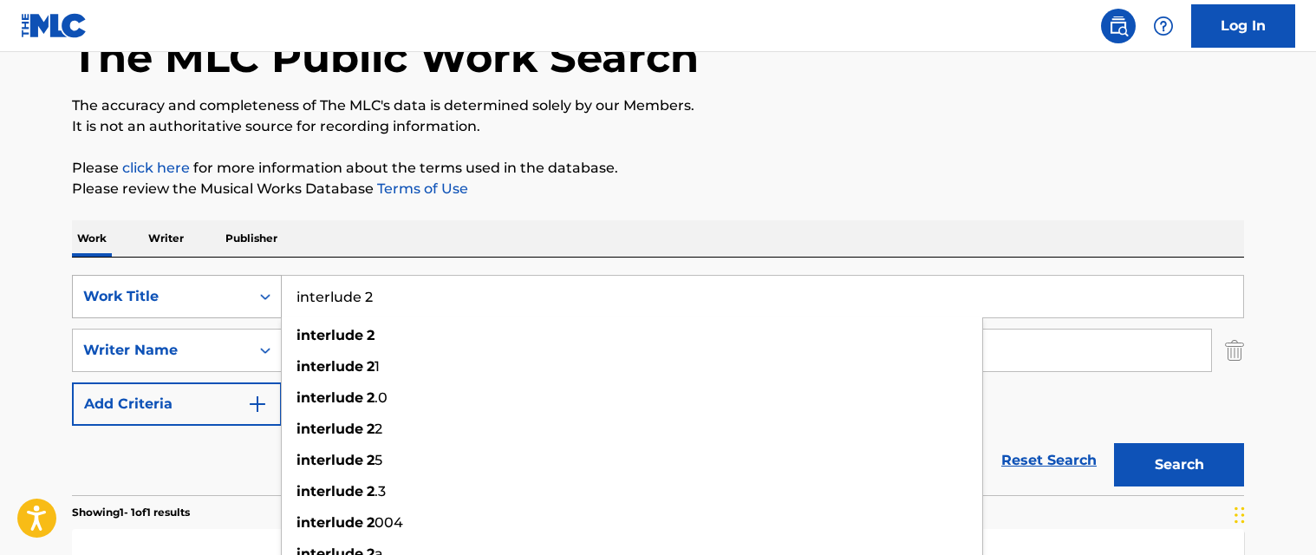
drag, startPoint x: 425, startPoint y: 293, endPoint x: 237, endPoint y: 306, distance: 187.7
click at [236, 307] on div "SearchWithCriteria9ce48ef6-d3bc-45cd-a591-958262e266bc Work Title interlude 2 i…" at bounding box center [658, 296] width 1172 height 43
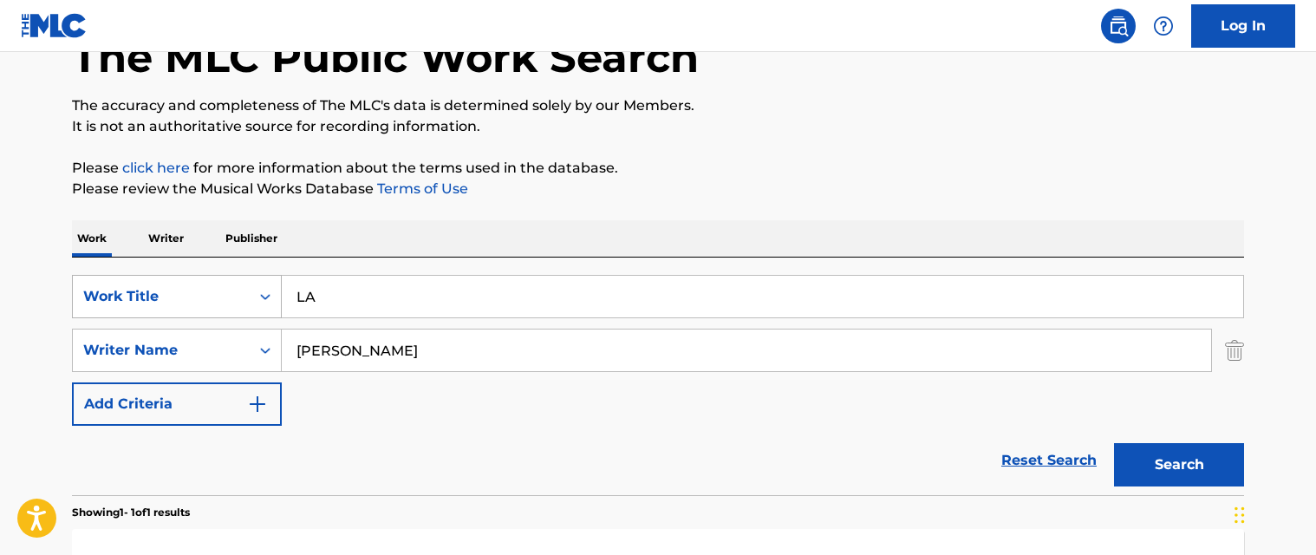
type input "LA"
click at [1114, 443] on button "Search" at bounding box center [1179, 464] width 130 height 43
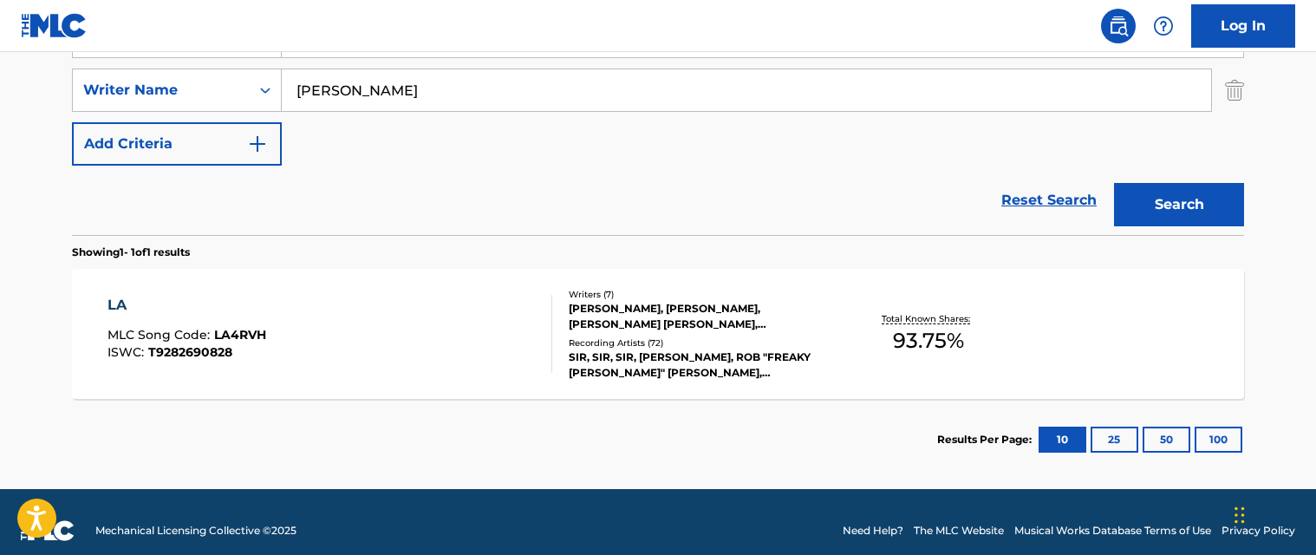
click at [371, 310] on div "LA MLC Song Code : LA4RVH ISWC : T9282690828" at bounding box center [330, 334] width 446 height 78
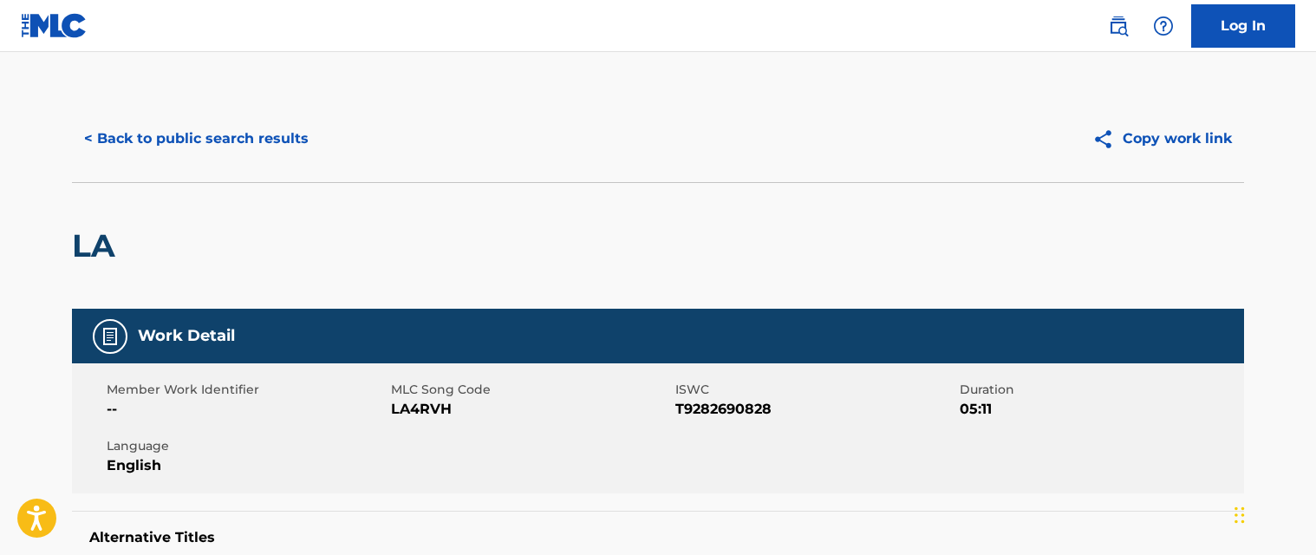
scroll to position [173, 0]
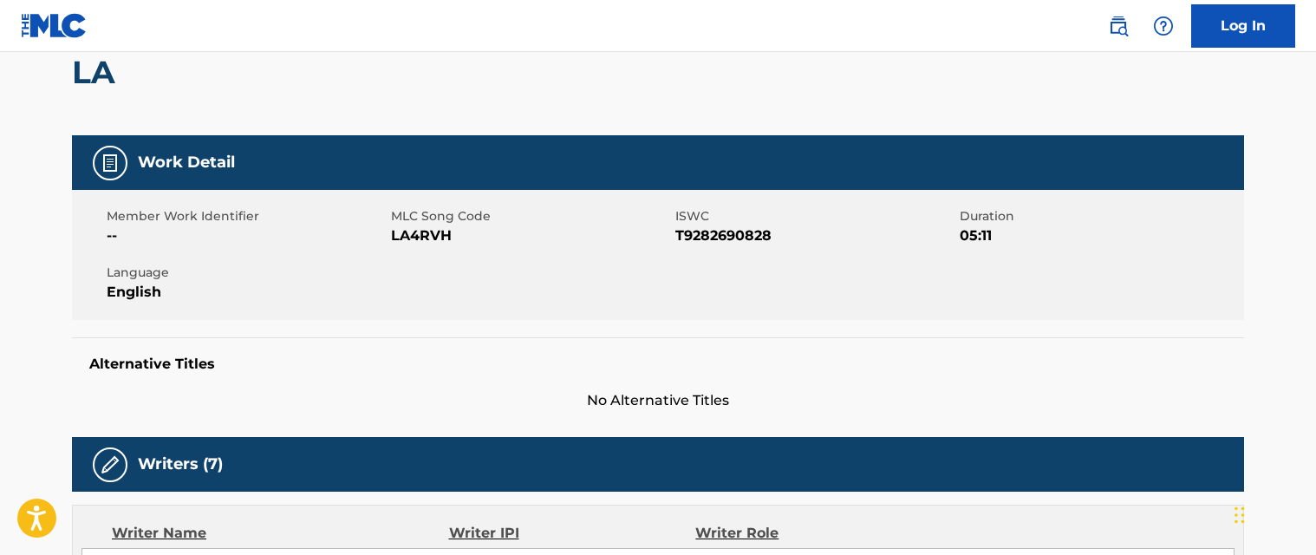
click at [426, 237] on span "LA4RVH" at bounding box center [531, 235] width 280 height 21
copy span "LA4RVH"
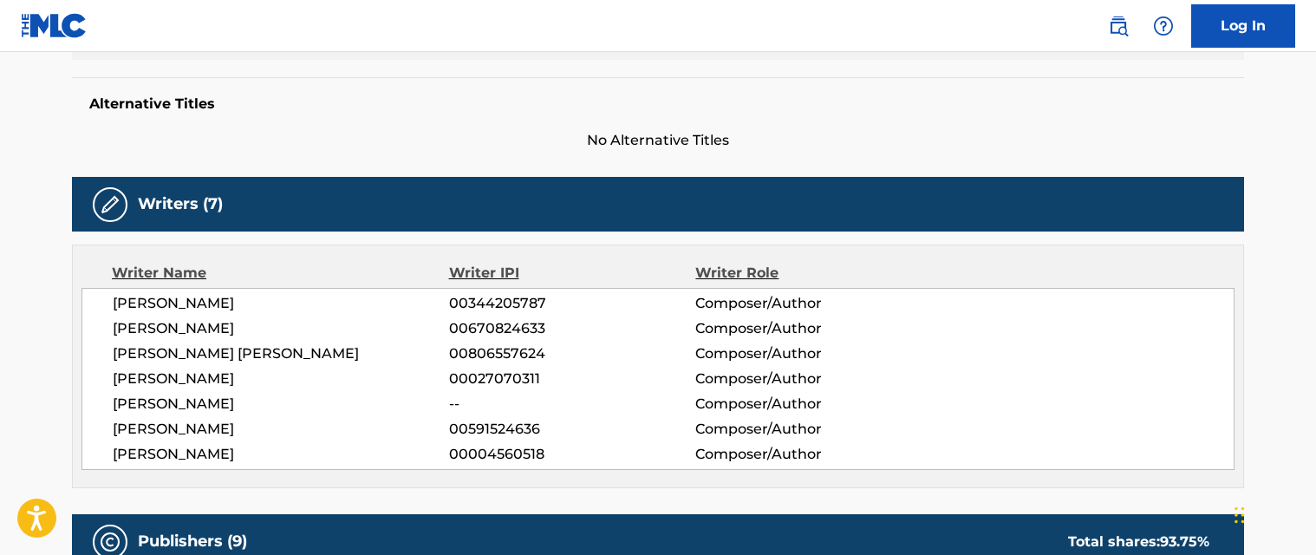
scroll to position [0, 0]
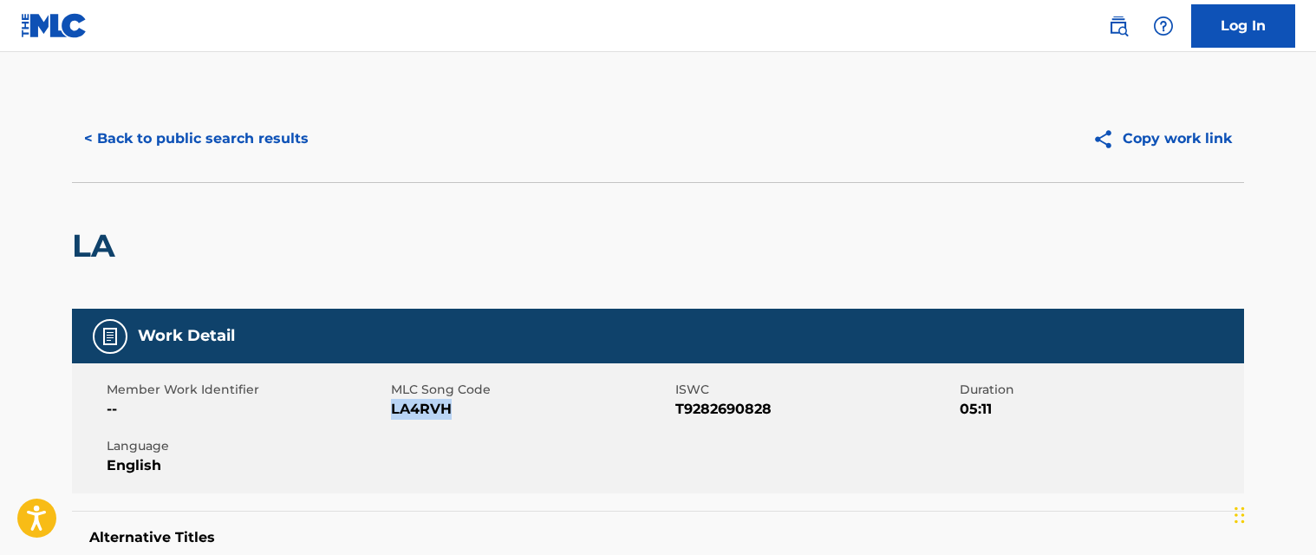
click at [226, 137] on button "< Back to public search results" at bounding box center [196, 138] width 249 height 43
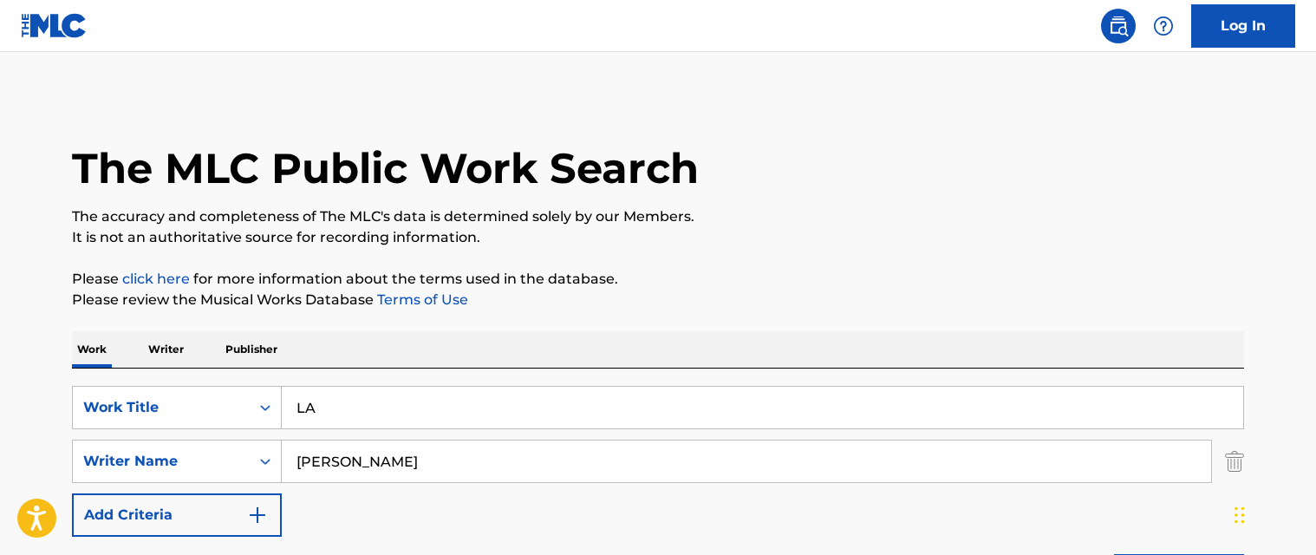
scroll to position [289, 0]
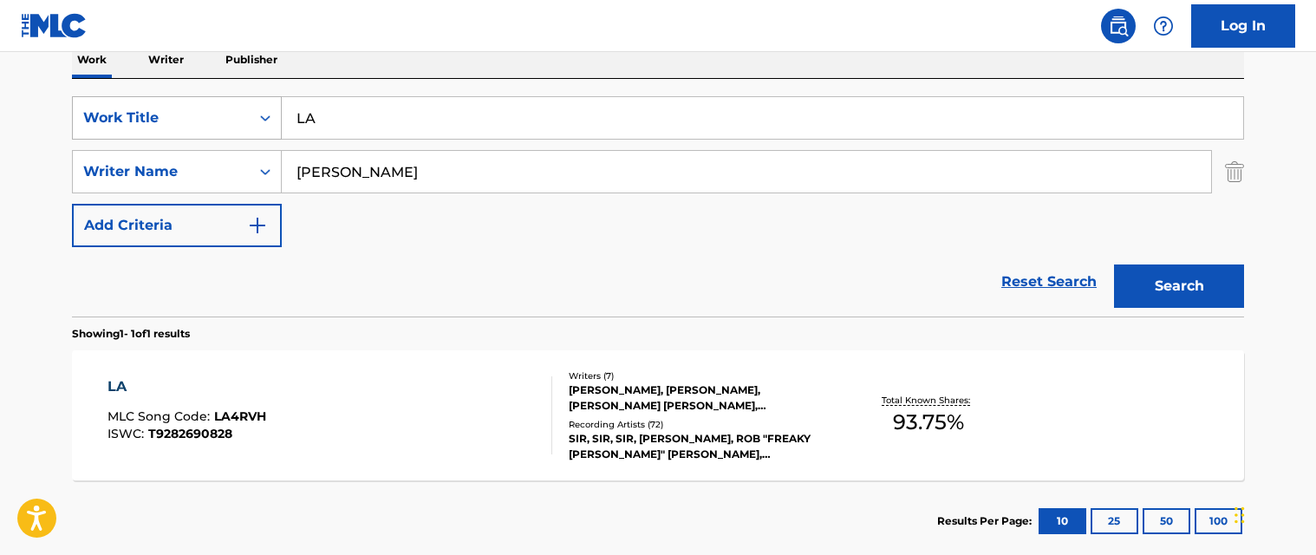
drag, startPoint x: 343, startPoint y: 138, endPoint x: 179, endPoint y: 129, distance: 164.9
click at [172, 132] on div "SearchWithCriteria9ce48ef6-d3bc-45cd-a591-958262e266bc Work Title LA" at bounding box center [658, 117] width 1172 height 43
paste input "silly love"
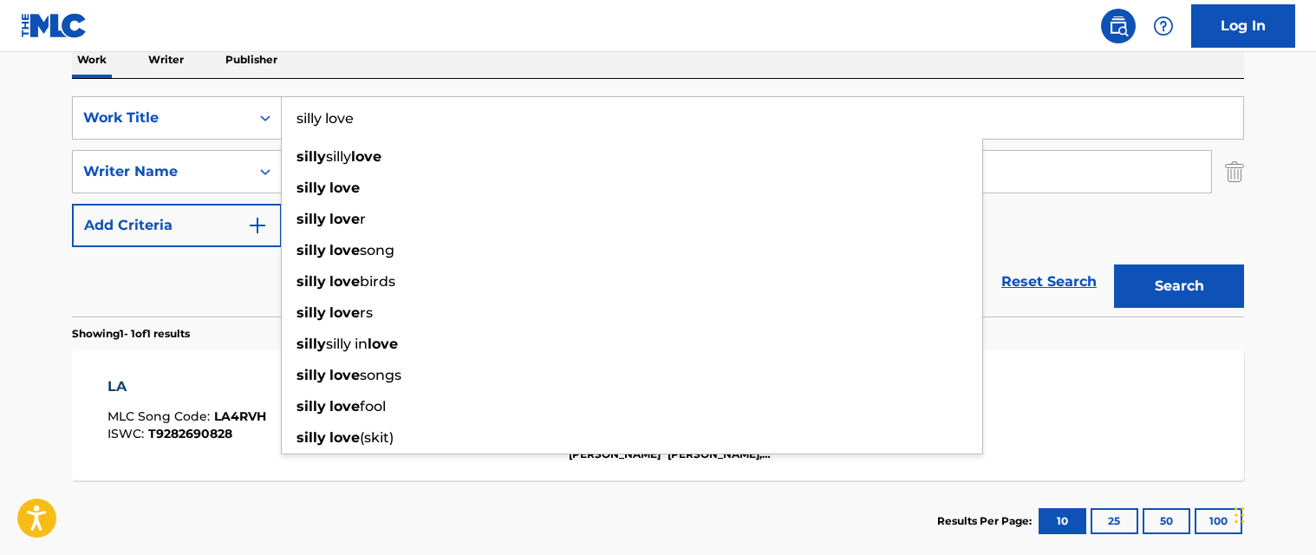
type input "silly love"
click at [1174, 277] on button "Search" at bounding box center [1179, 285] width 130 height 43
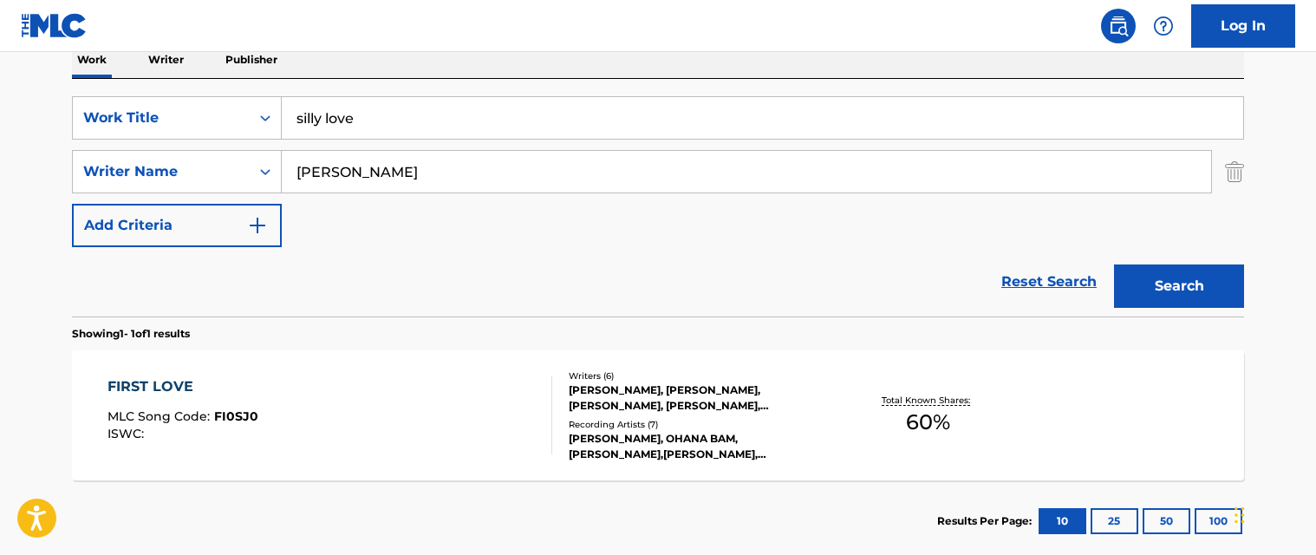
click at [470, 416] on div "FIRST LOVE MLC Song Code : FI0SJ0 ISWC :" at bounding box center [330, 415] width 446 height 78
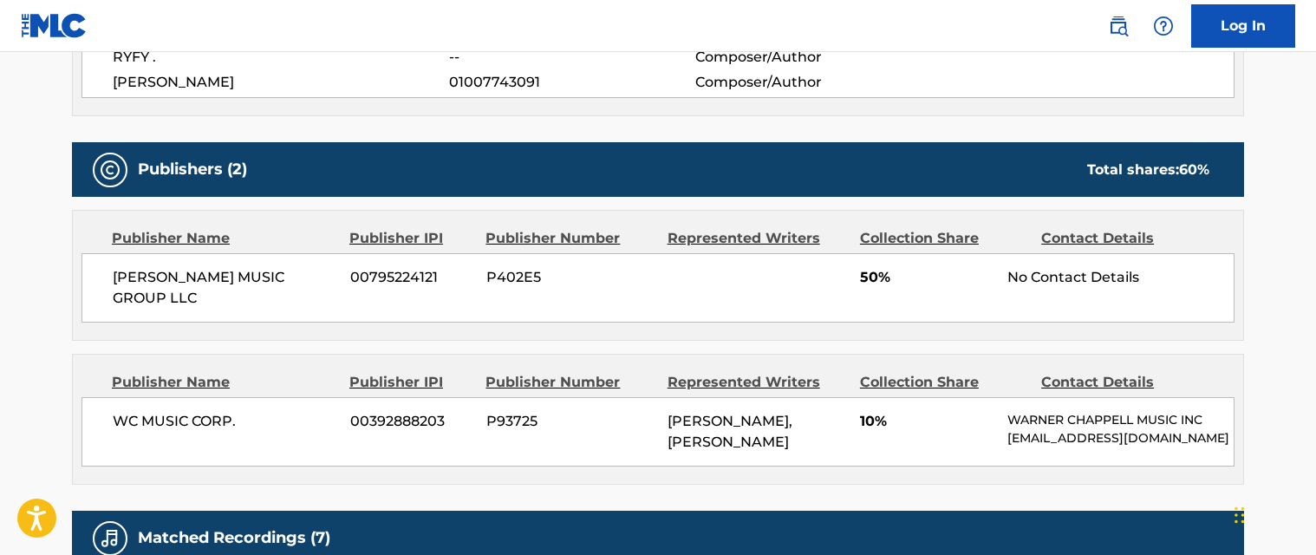
scroll to position [867, 0]
